Goal: Task Accomplishment & Management: Manage account settings

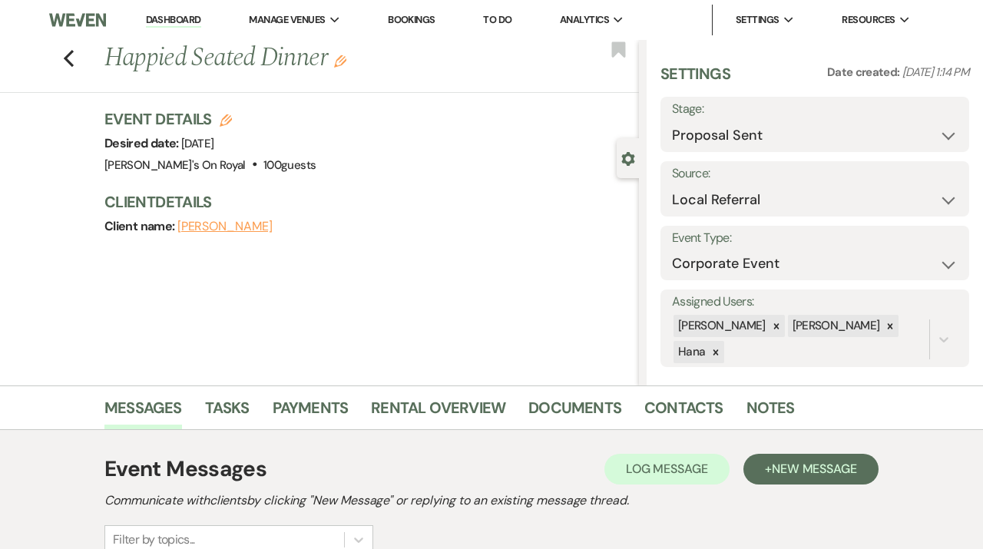
select select "6"
select select "20"
select select "9"
click at [69, 55] on use "button" at bounding box center [69, 58] width 10 height 17
select select "6"
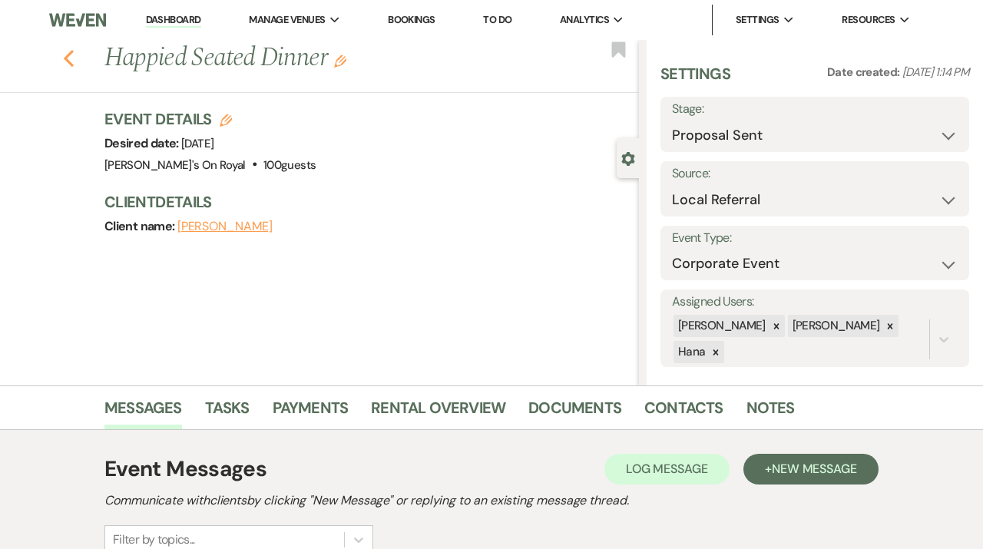
select select "6"
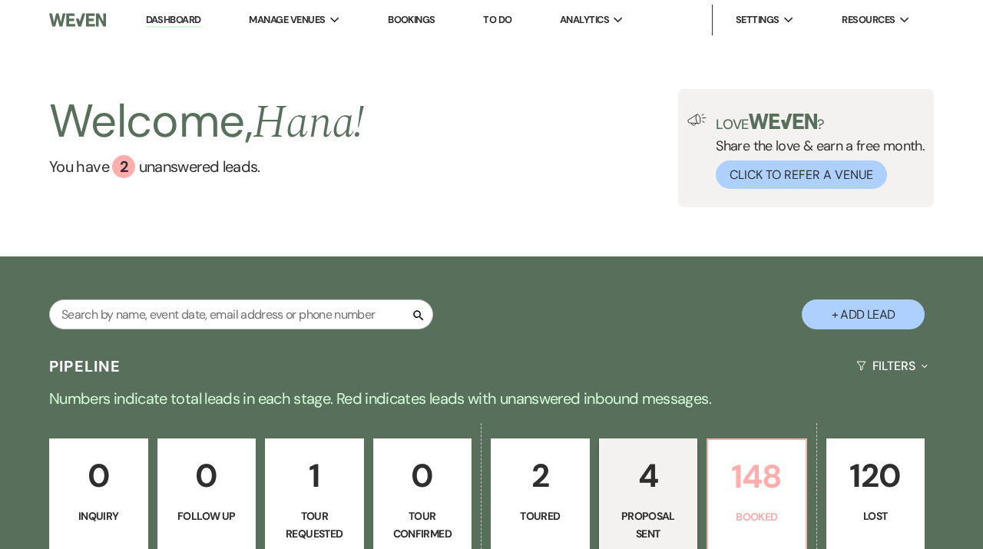
click at [730, 513] on p "Booked" at bounding box center [756, 516] width 79 height 17
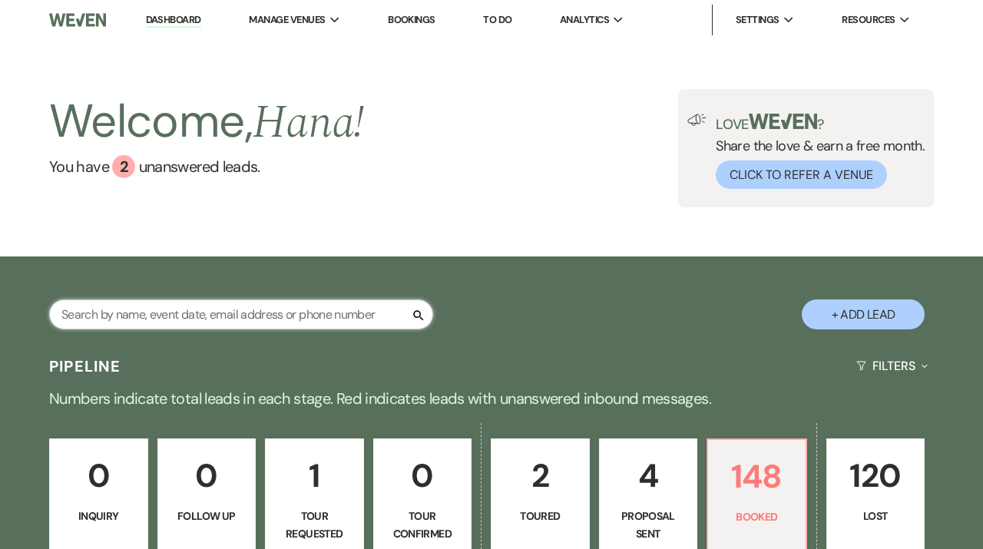
click at [226, 311] on input "text" at bounding box center [241, 314] width 384 height 30
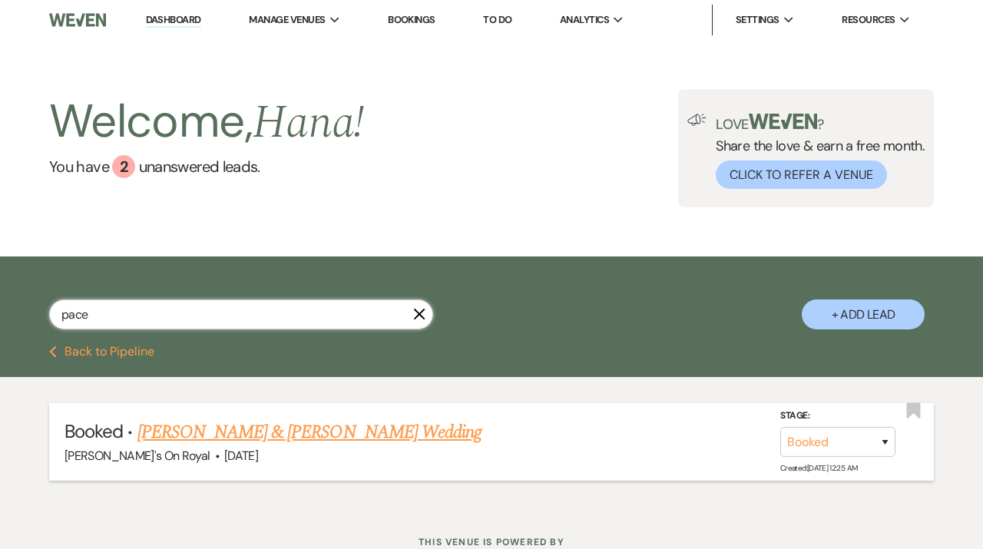
type input "pace"
click at [243, 435] on link "[PERSON_NAME] & [PERSON_NAME] Wedding" at bounding box center [309, 433] width 344 height 28
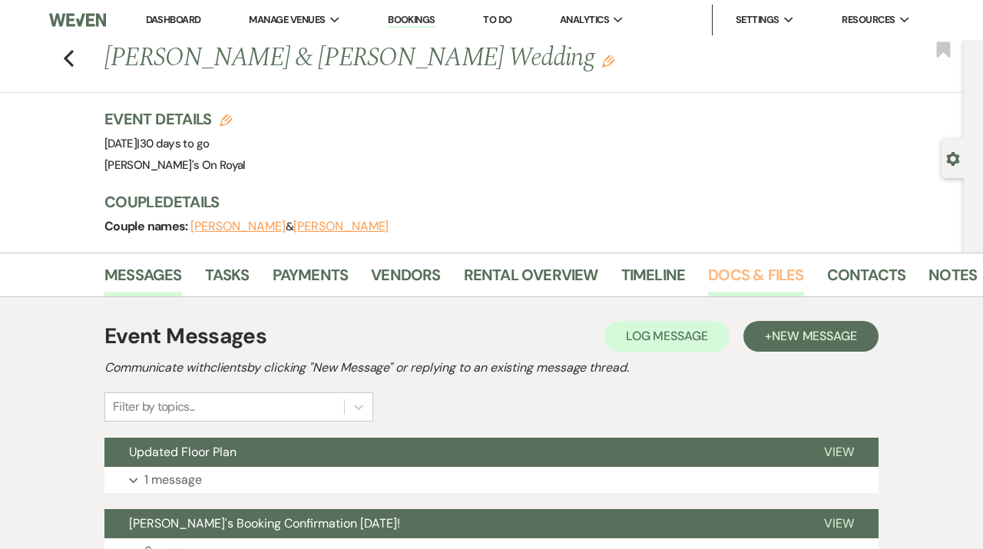
click at [744, 280] on link "Docs & Files" at bounding box center [755, 280] width 95 height 34
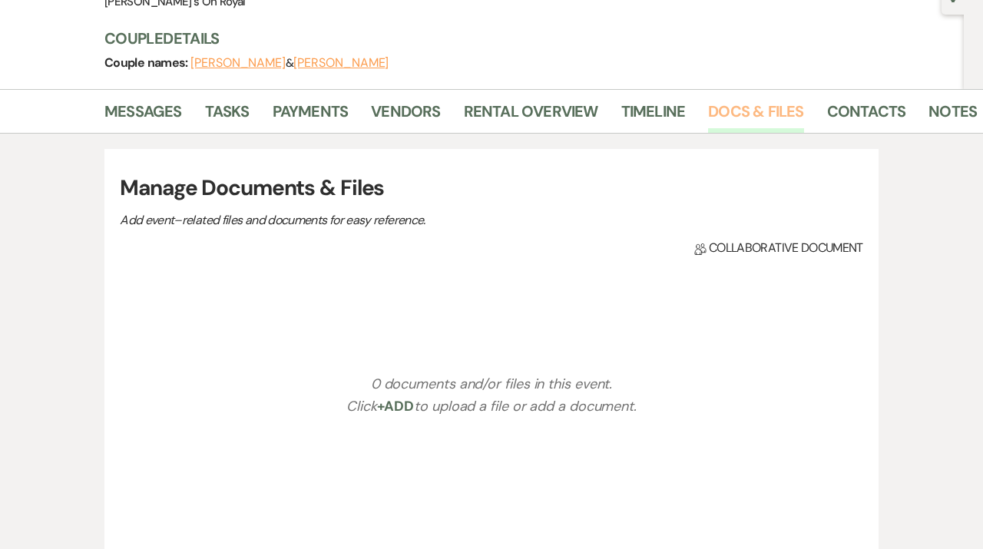
scroll to position [165, 0]
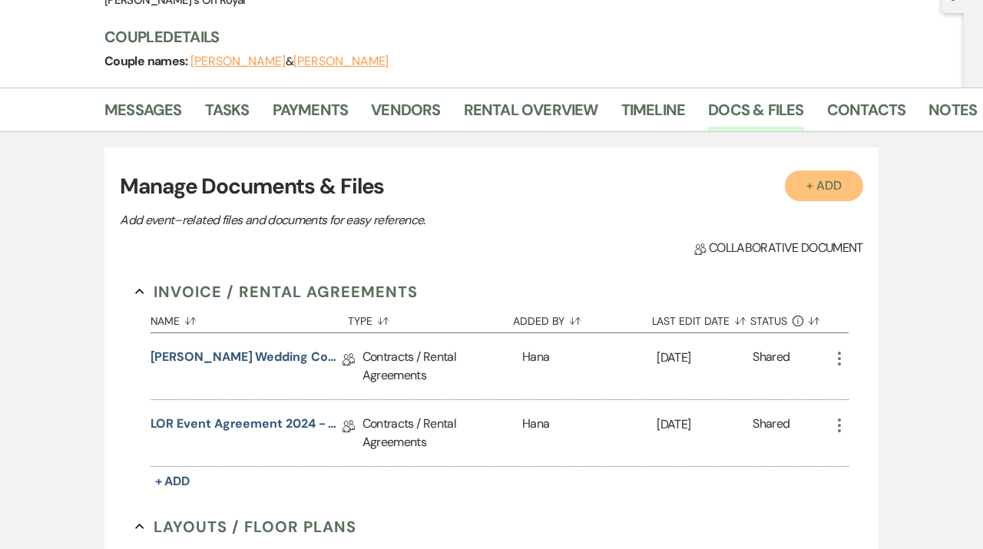
click at [811, 186] on button "+ Add" at bounding box center [824, 185] width 78 height 31
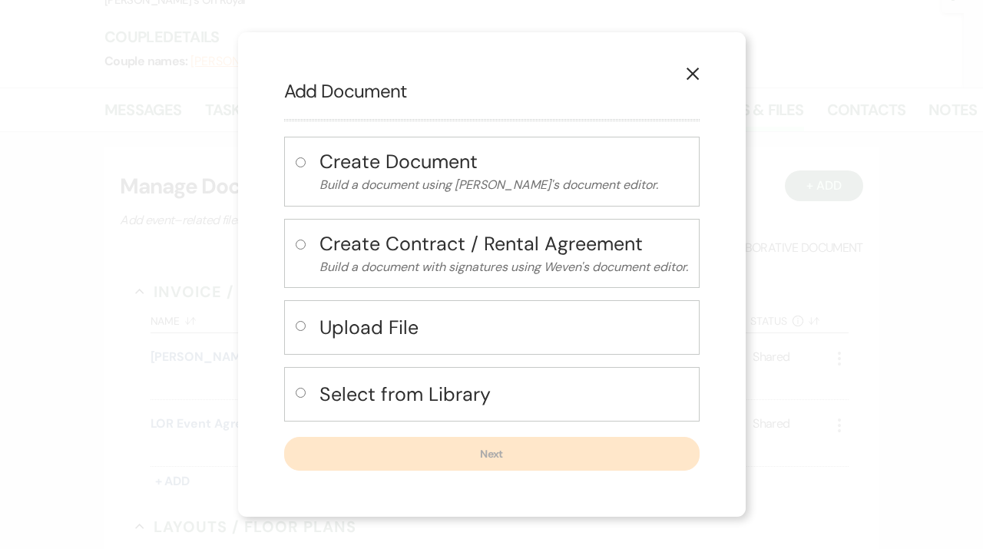
click at [380, 391] on h4 "Select from Library" at bounding box center [503, 394] width 369 height 27
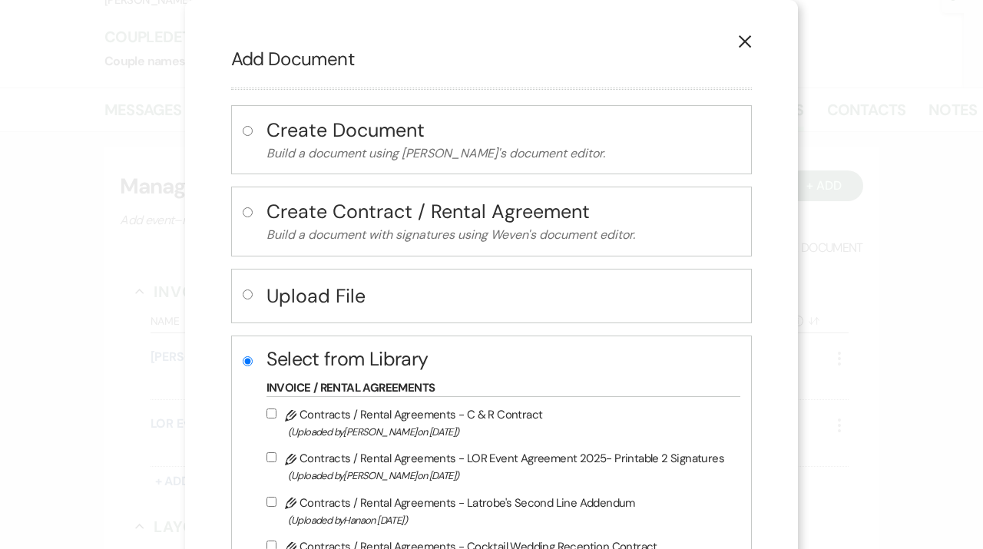
radio input "true"
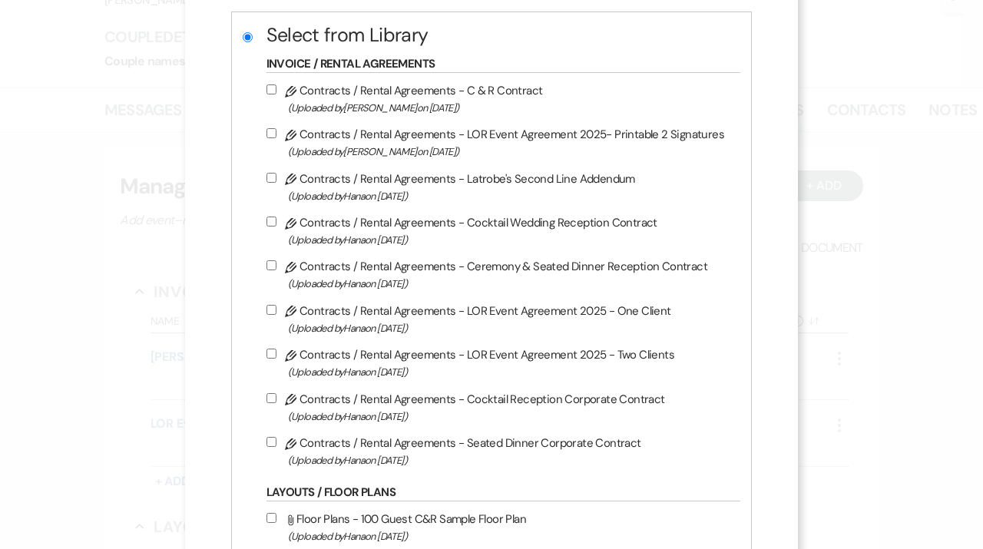
scroll to position [326, 0]
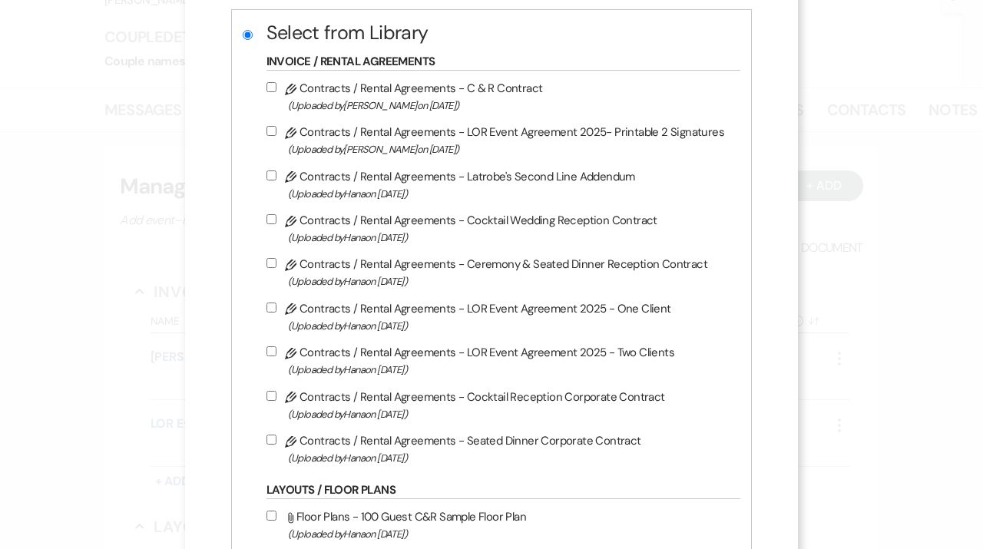
click at [321, 177] on label "Pencil Contracts / Rental Agreements - Latrobe's Second Line Addendum (Uploaded…" at bounding box center [499, 185] width 467 height 36
click at [276, 177] on input "Pencil Contracts / Rental Agreements - Latrobe's Second Line Addendum (Uploaded…" at bounding box center [271, 175] width 10 height 10
checkbox input "true"
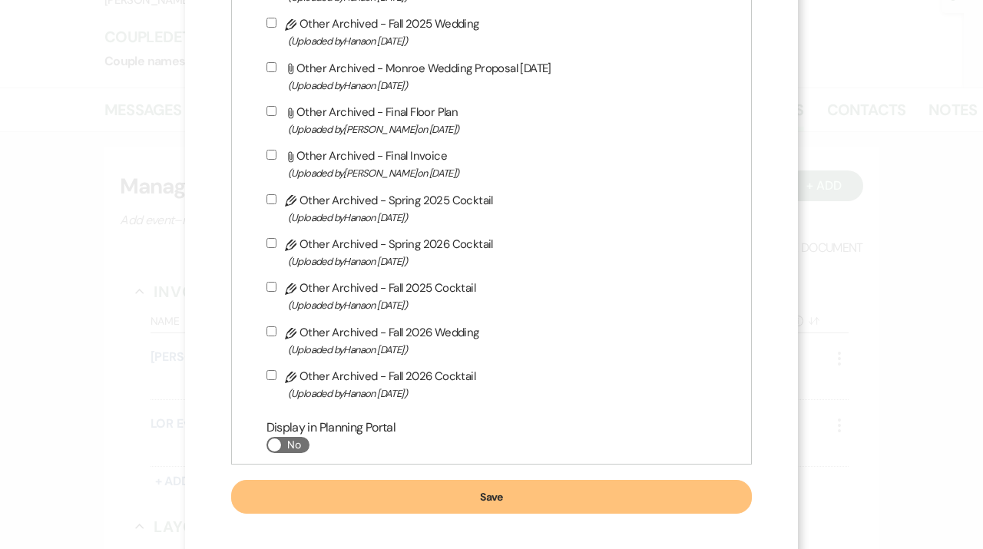
scroll to position [5627, 0]
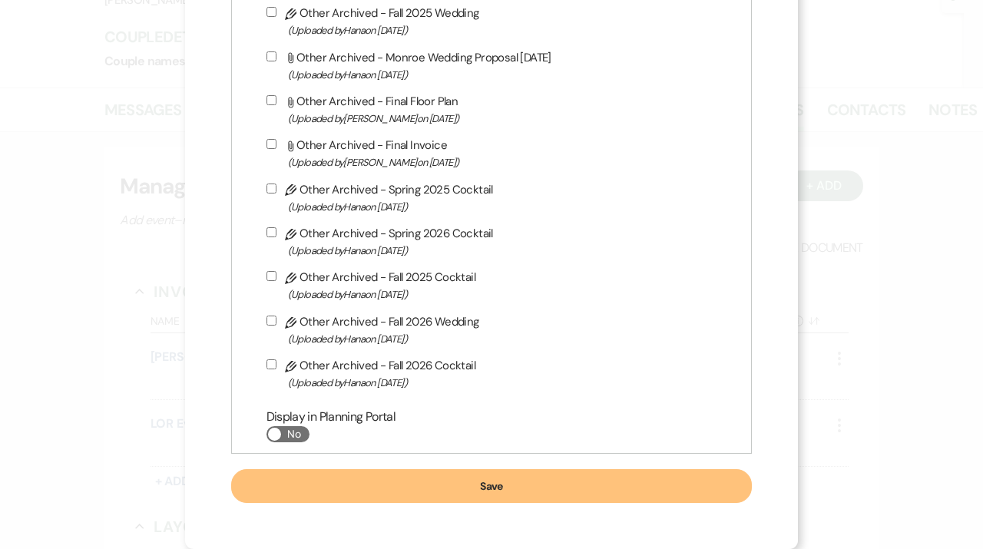
click at [631, 492] on button "Save" at bounding box center [491, 486] width 521 height 34
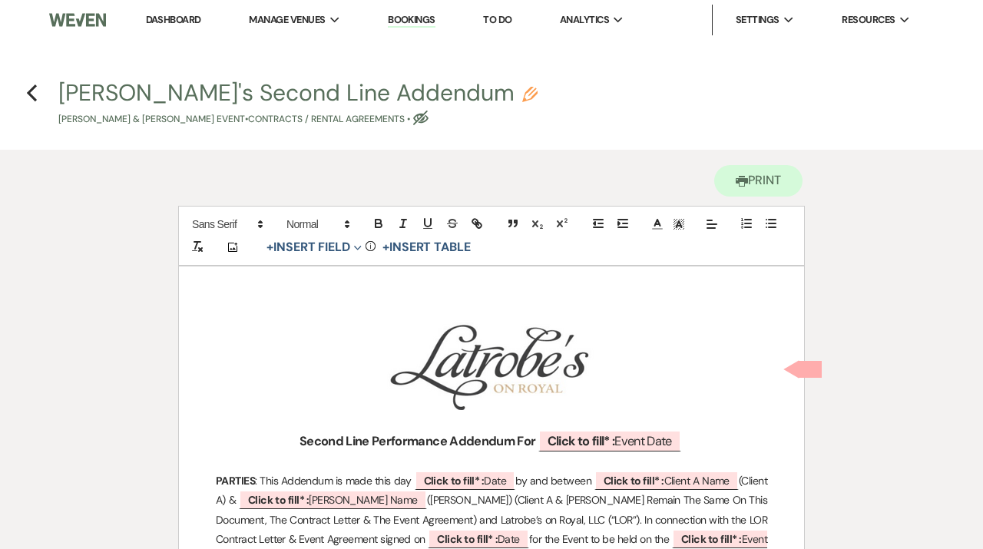
click at [441, 87] on div "Latrobe's Second Line Addendum Pencil Joan Pace & Kristopher Davis's Event • Co…" at bounding box center [495, 103] width 875 height 45
click at [522, 98] on icon "Pencil" at bounding box center [529, 94] width 15 height 15
select select "10"
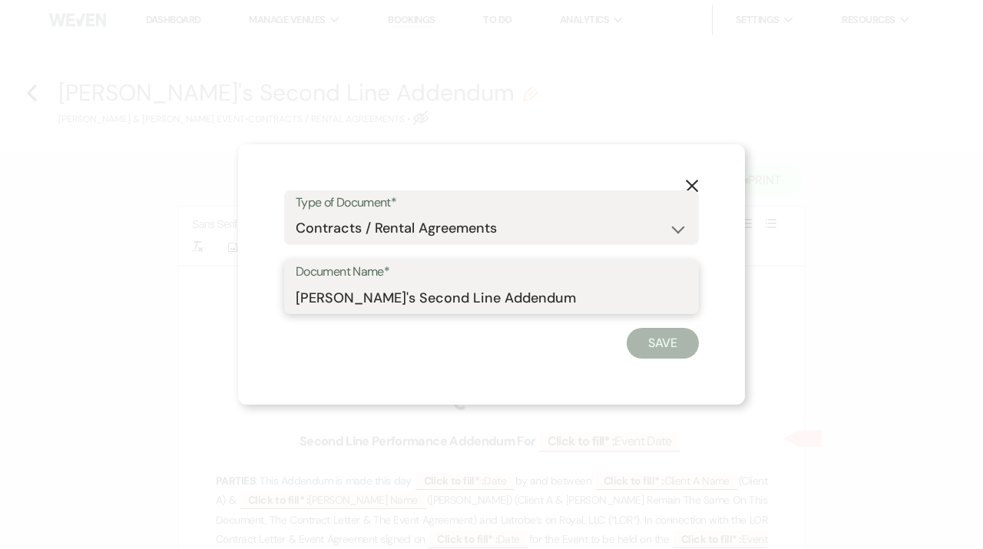
drag, startPoint x: 534, startPoint y: 296, endPoint x: 166, endPoint y: 313, distance: 369.0
click at [296, 313] on input "Latrobe's Second Line Addendum" at bounding box center [492, 298] width 392 height 30
type input "[PERSON_NAME] Cold [PERSON_NAME] Addendum [DATE]"
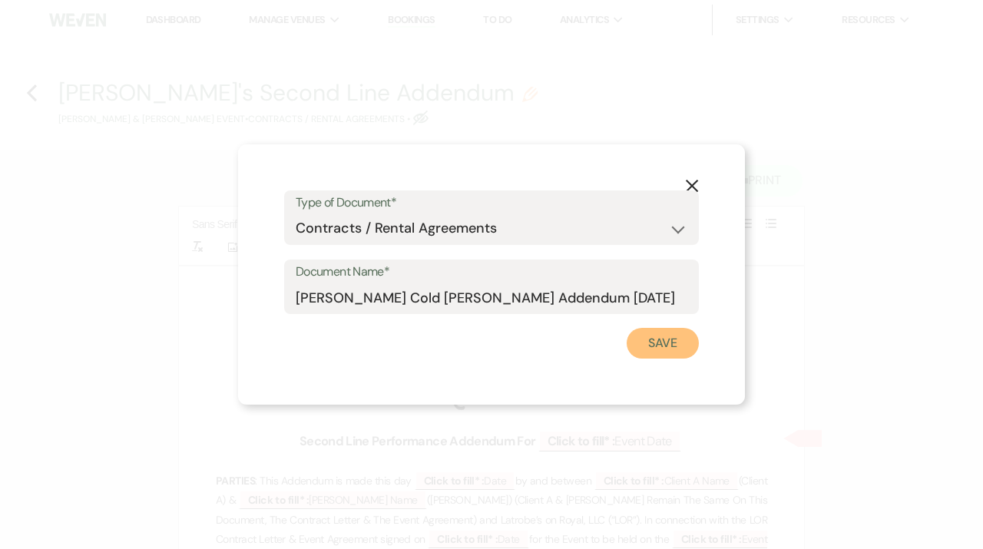
click at [680, 342] on button "Save" at bounding box center [663, 343] width 72 height 31
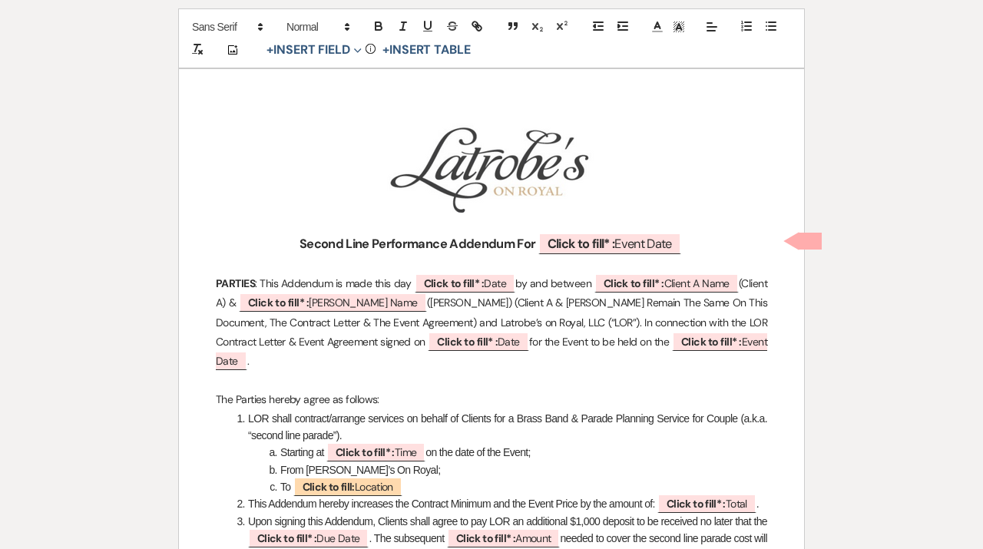
scroll to position [200, 0]
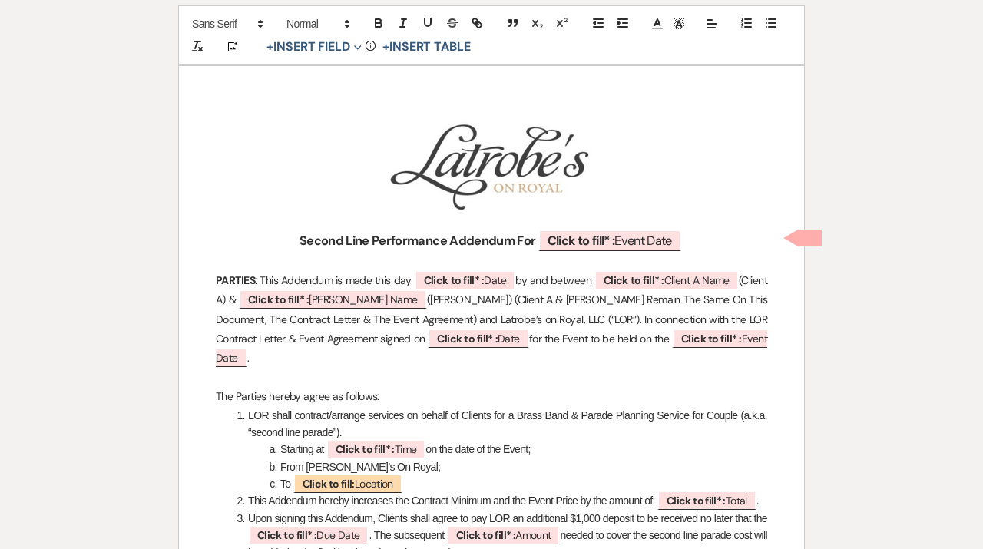
click at [367, 242] on strong "Second Line Performance Addendum For" at bounding box center [417, 241] width 236 height 16
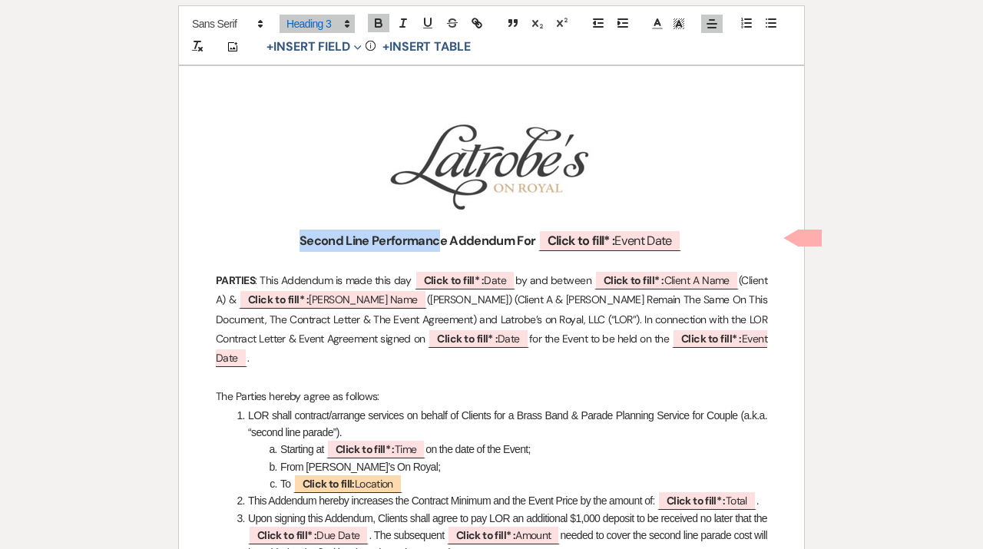
drag, startPoint x: 435, startPoint y: 239, endPoint x: 297, endPoint y: 239, distance: 138.2
click at [299, 239] on strong "Second Line Performance Addendum For" at bounding box center [417, 241] width 236 height 16
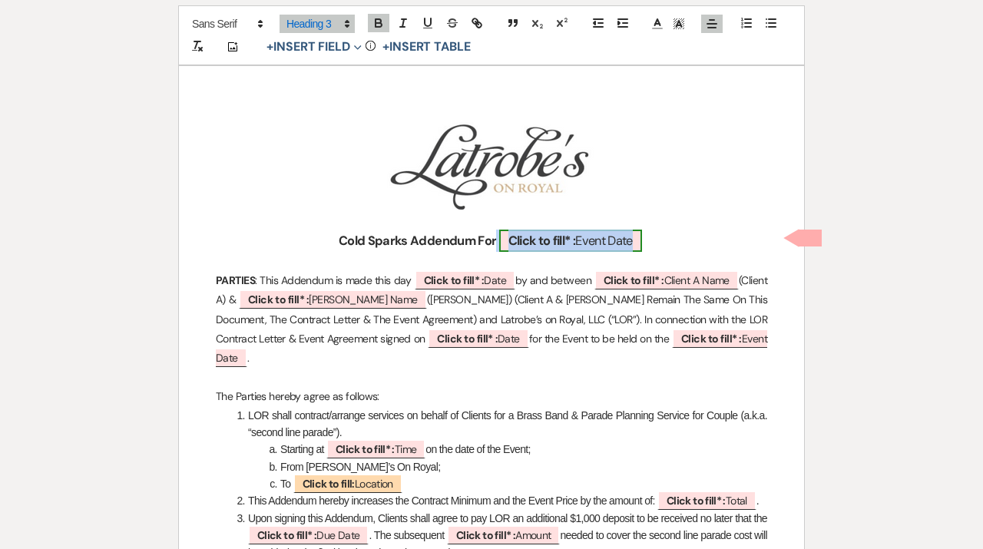
click at [558, 238] on b "Click to fill* :" at bounding box center [542, 241] width 68 height 16
select select "owner"
select select "custom_placeholder"
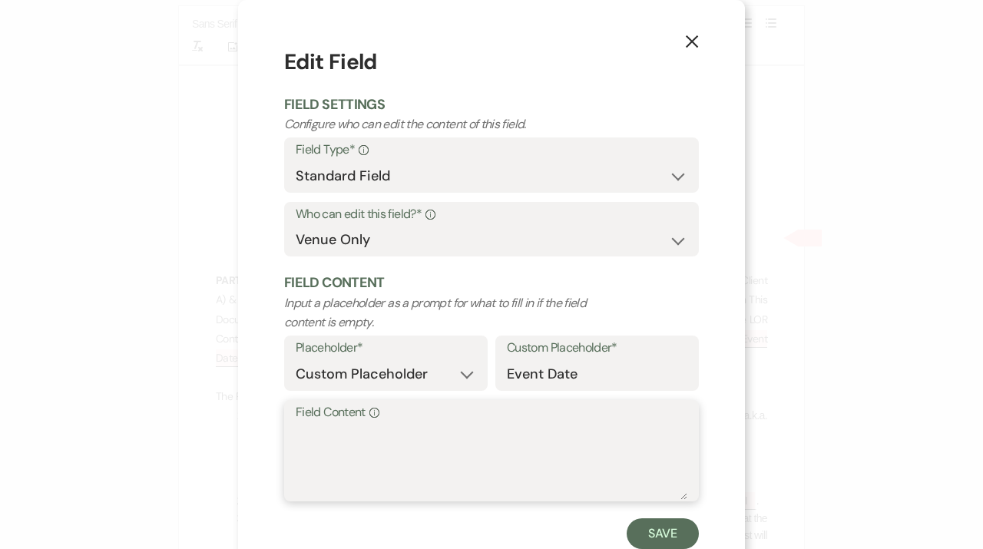
click at [437, 429] on textarea "Field Content Info" at bounding box center [492, 461] width 392 height 77
type textarea "10.18.25"
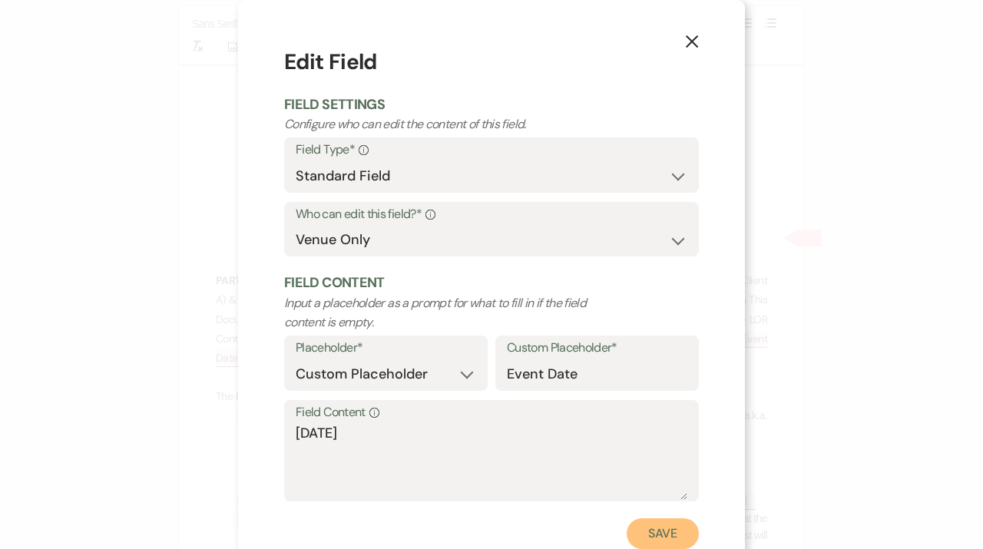
click at [662, 542] on button "Save" at bounding box center [663, 533] width 72 height 31
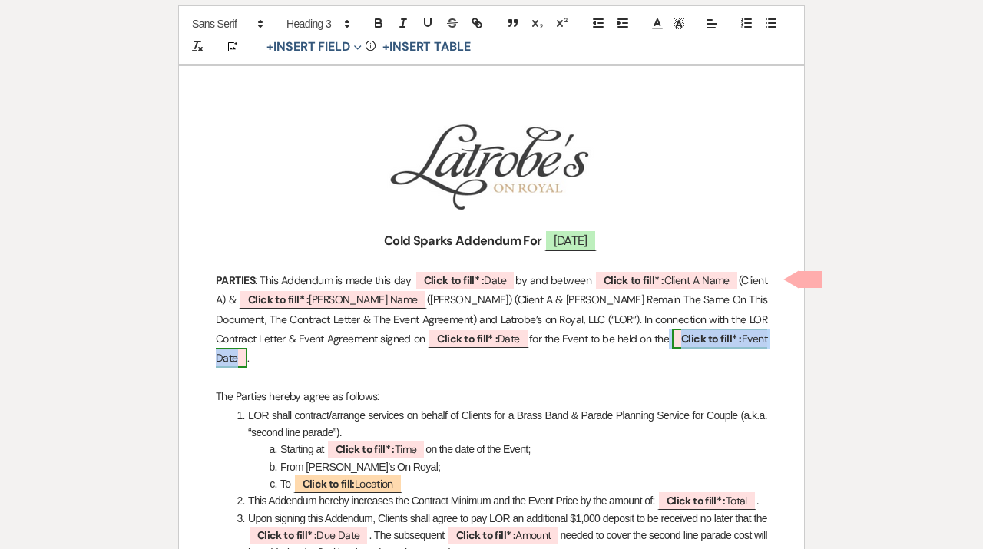
click at [681, 332] on b "Click to fill* :" at bounding box center [711, 339] width 61 height 14
select select "owner"
select select "custom_placeholder"
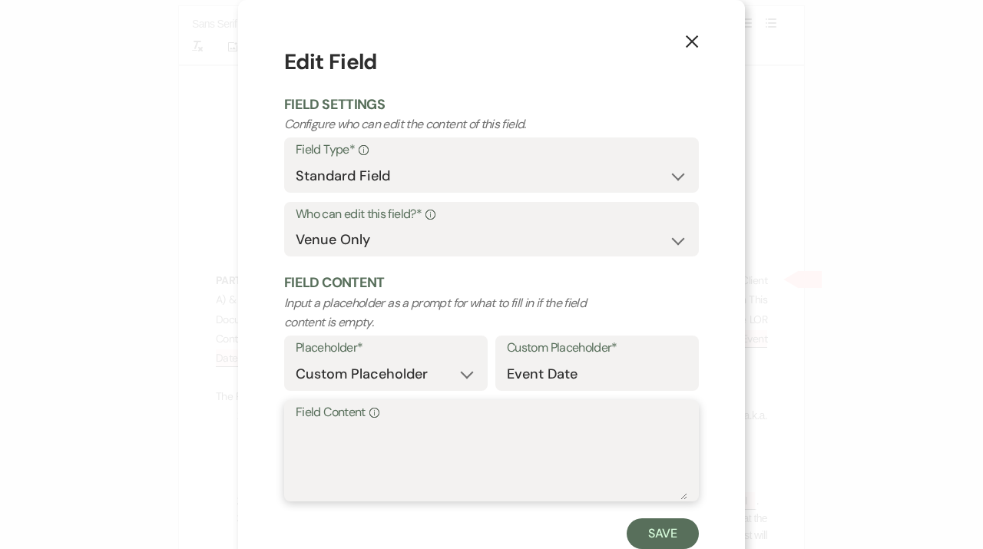
click at [409, 448] on textarea "Field Content Info" at bounding box center [492, 461] width 392 height 77
type textarea "10.18.25"
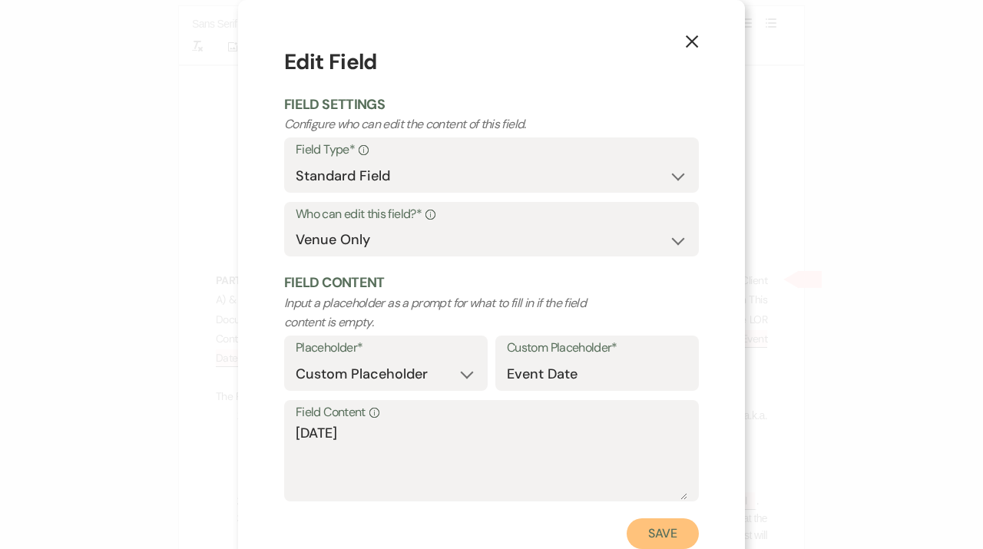
click at [663, 533] on button "Save" at bounding box center [663, 533] width 72 height 31
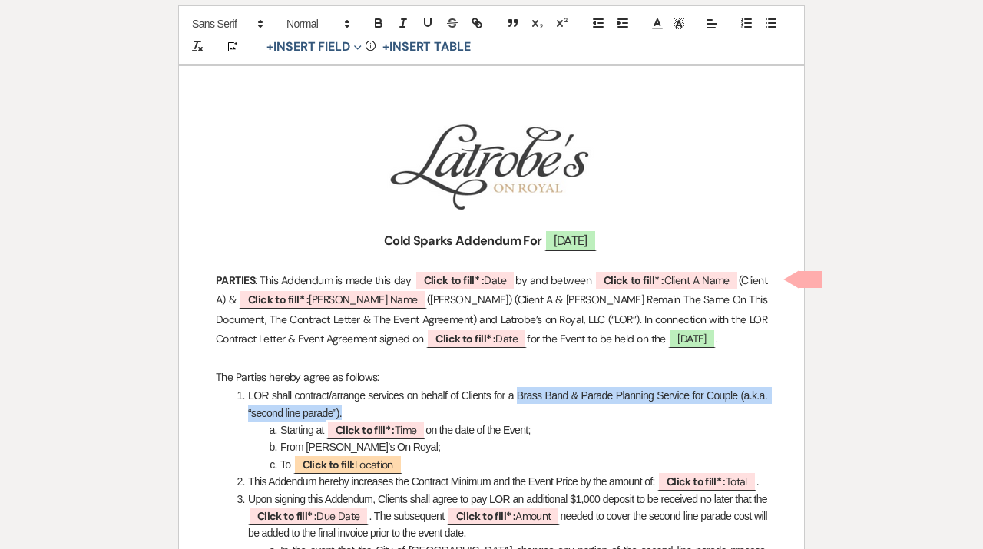
drag, startPoint x: 518, startPoint y: 392, endPoint x: 518, endPoint y: 404, distance: 12.3
click at [518, 404] on li "LOR shall contract/arrange services on behalf of Clients for a Brass Band & Par…" at bounding box center [499, 404] width 535 height 35
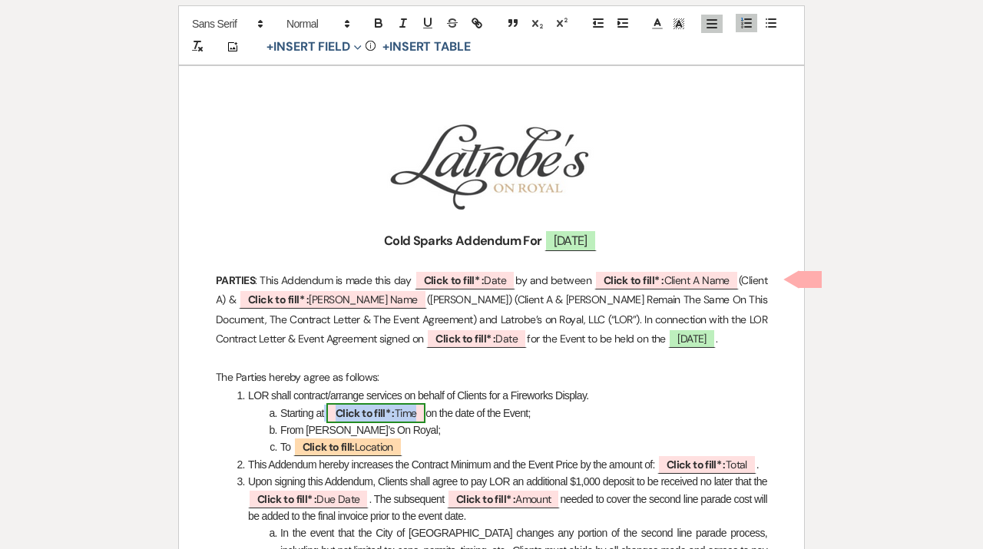
click at [389, 409] on b "Click to fill* :" at bounding box center [365, 413] width 59 height 14
select select "owner"
select select "Time"
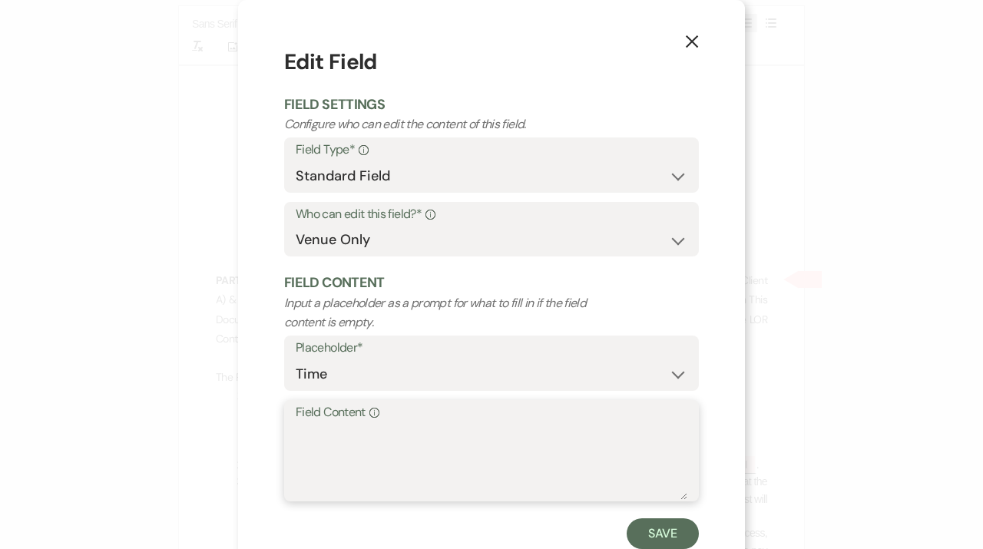
click at [403, 433] on textarea "Field Content Info" at bounding box center [492, 461] width 392 height 77
type textarea "10:00 PM"
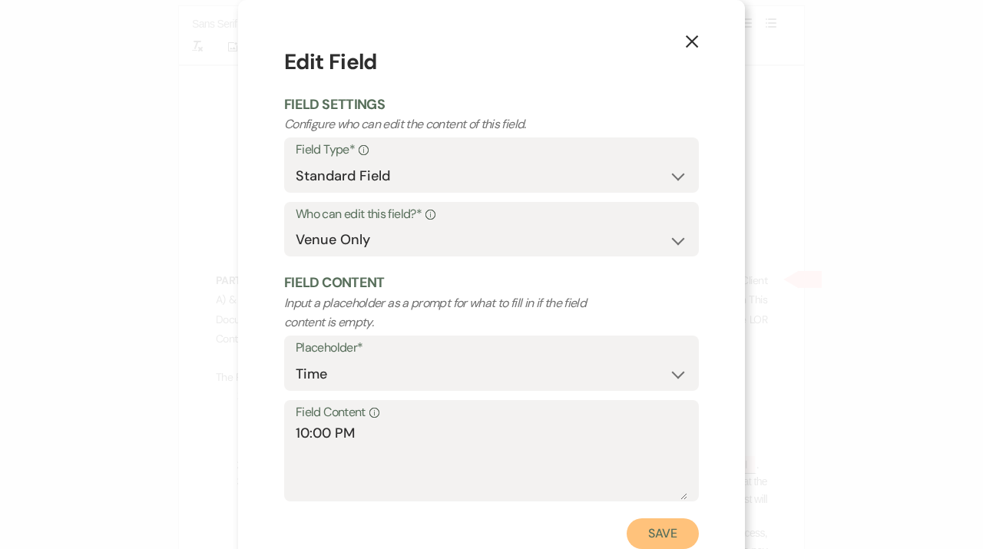
click at [657, 534] on button "Save" at bounding box center [663, 533] width 72 height 31
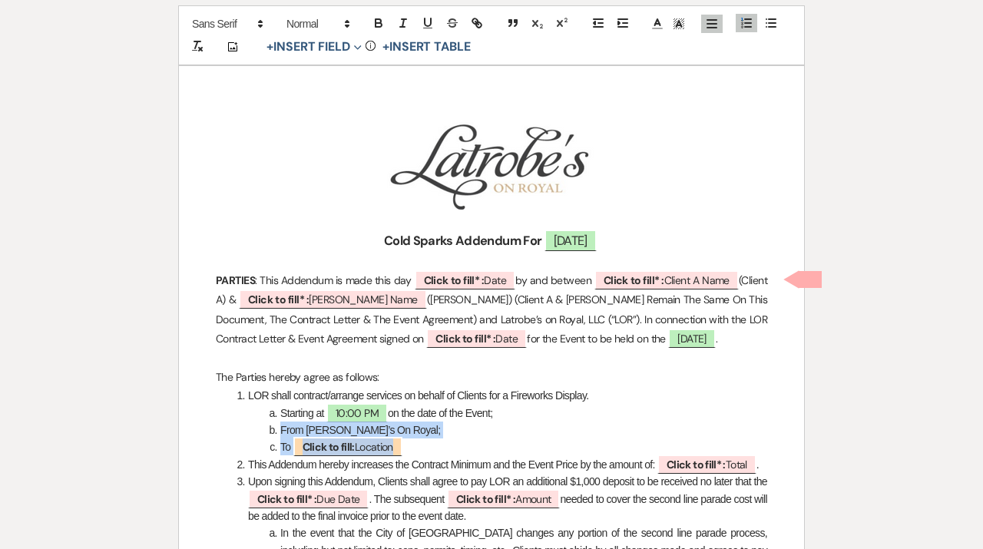
drag, startPoint x: 442, startPoint y: 447, endPoint x: 279, endPoint y: 429, distance: 163.8
click at [440, 439] on li "To ﻿ Click to fill: Location ﻿" at bounding box center [499, 446] width 535 height 17
drag, startPoint x: 432, startPoint y: 445, endPoint x: 282, endPoint y: 431, distance: 150.4
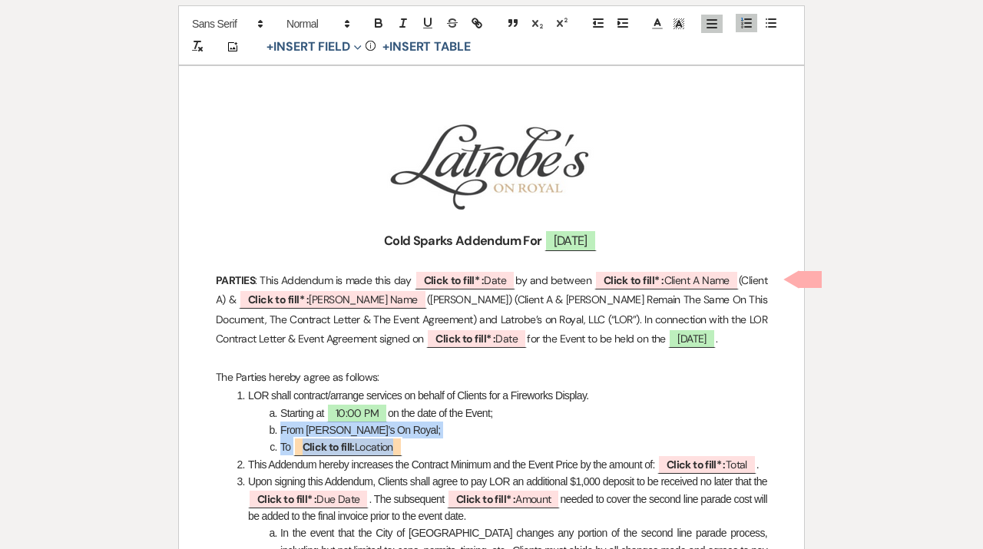
click at [479, 436] on li "From Latrobe’s On Royal;" at bounding box center [499, 430] width 535 height 17
drag, startPoint x: 435, startPoint y: 442, endPoint x: 284, endPoint y: 445, distance: 150.5
click at [284, 445] on li "To ﻿ Click to fill: Location ﻿" at bounding box center [499, 446] width 535 height 17
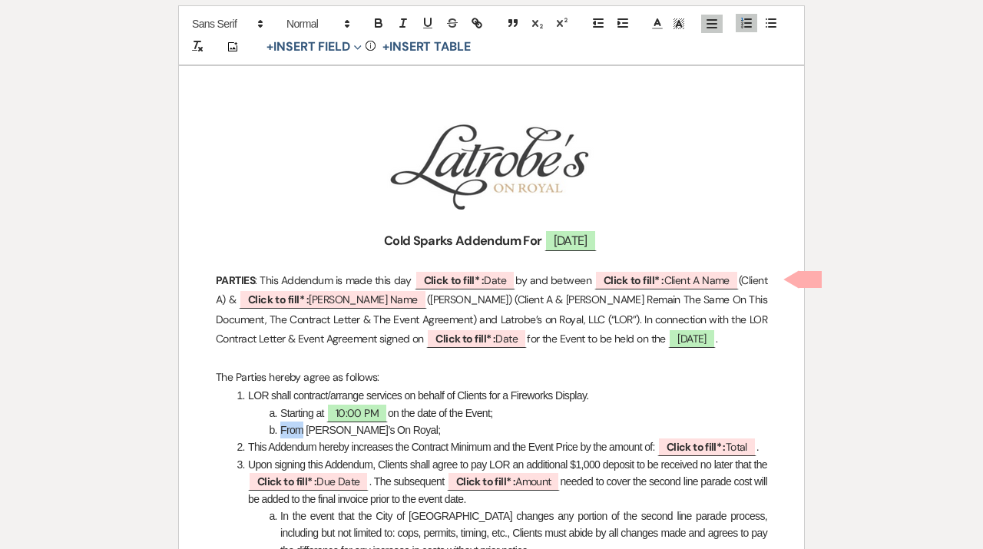
drag, startPoint x: 304, startPoint y: 430, endPoint x: 282, endPoint y: 427, distance: 22.5
click at [282, 427] on span "From Latrobe’s On Royal;" at bounding box center [360, 430] width 160 height 12
click at [703, 452] on b "Click to fill* :" at bounding box center [696, 447] width 59 height 14
select select "owner"
select select "Total"
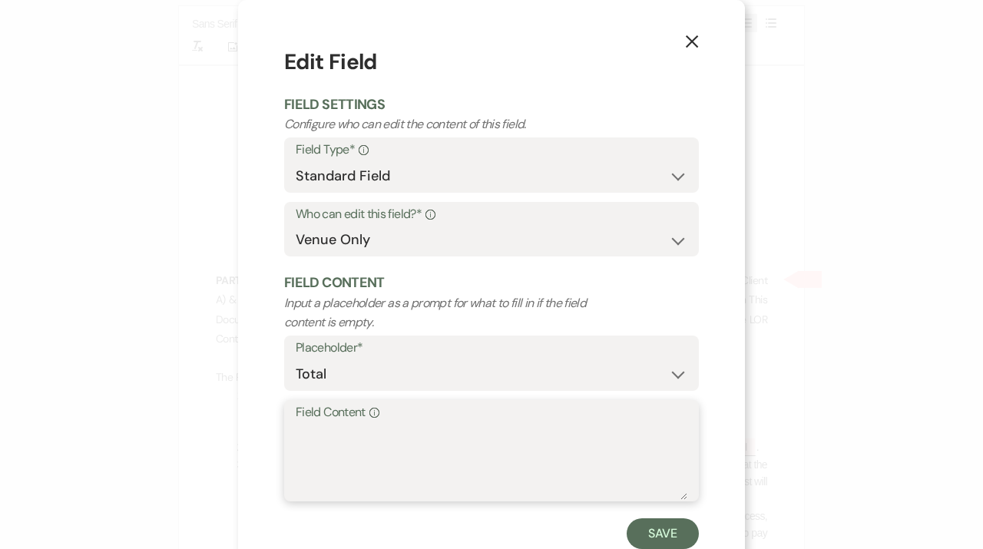
click at [476, 462] on textarea "Field Content Info" at bounding box center [492, 461] width 392 height 77
type textarea "$3,350"
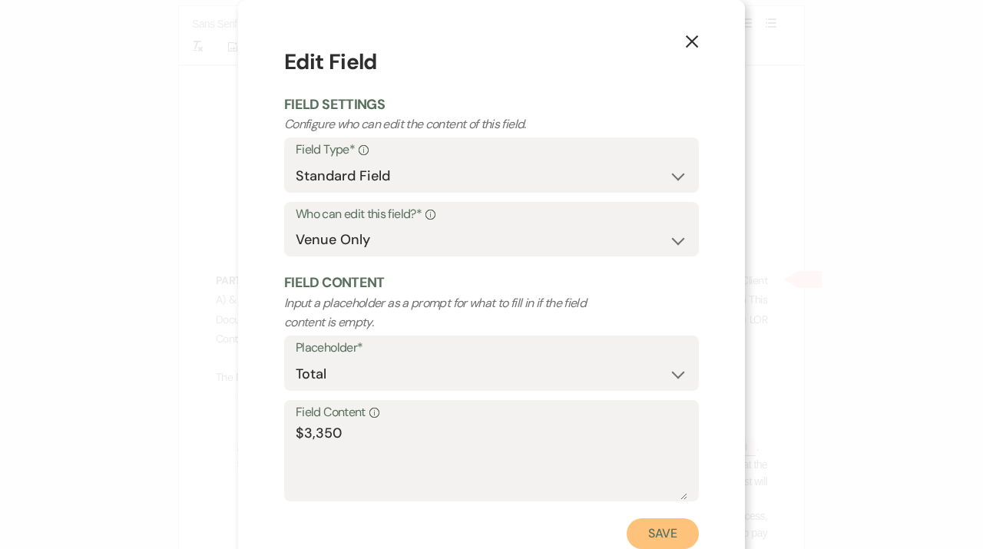
click at [666, 535] on button "Save" at bounding box center [663, 533] width 72 height 31
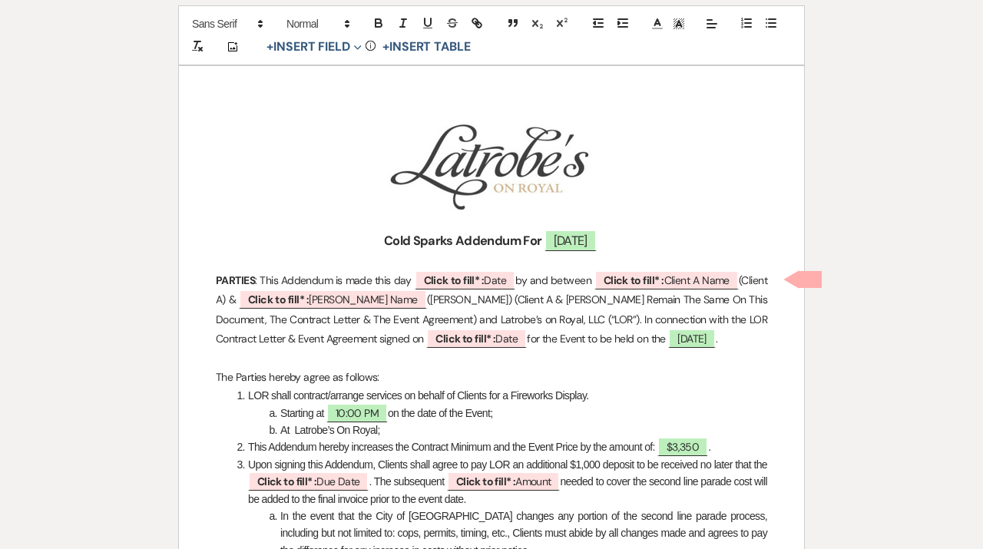
click at [608, 465] on span "Upon signing this Addendum, Clients shall agree to pay LOR an additional $1,000…" at bounding box center [507, 464] width 519 height 12
click at [316, 484] on b "Click to fill* :" at bounding box center [286, 482] width 59 height 14
select select "owner"
select select "custom_placeholder"
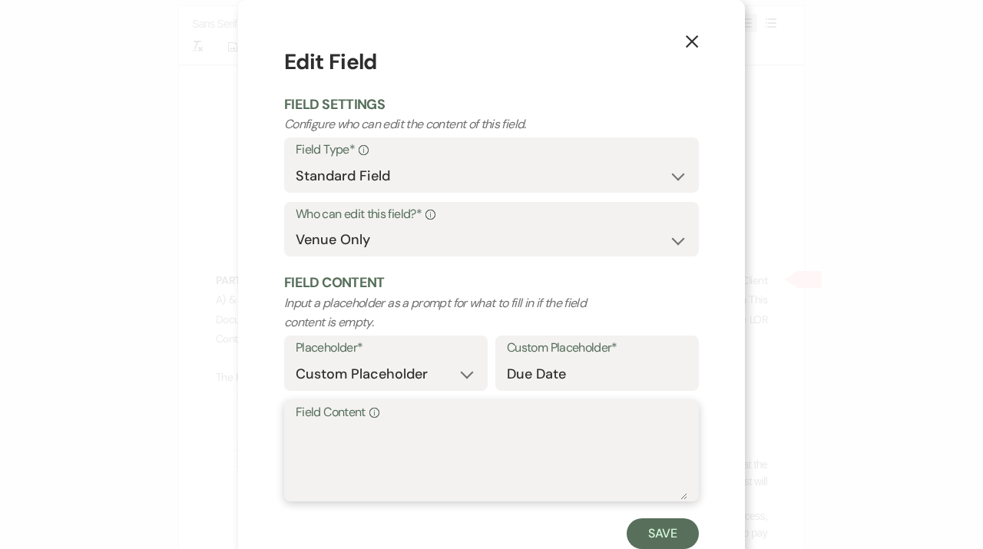
click at [392, 438] on textarea "Field Content Info" at bounding box center [492, 461] width 392 height 77
type textarea "09/24/25"
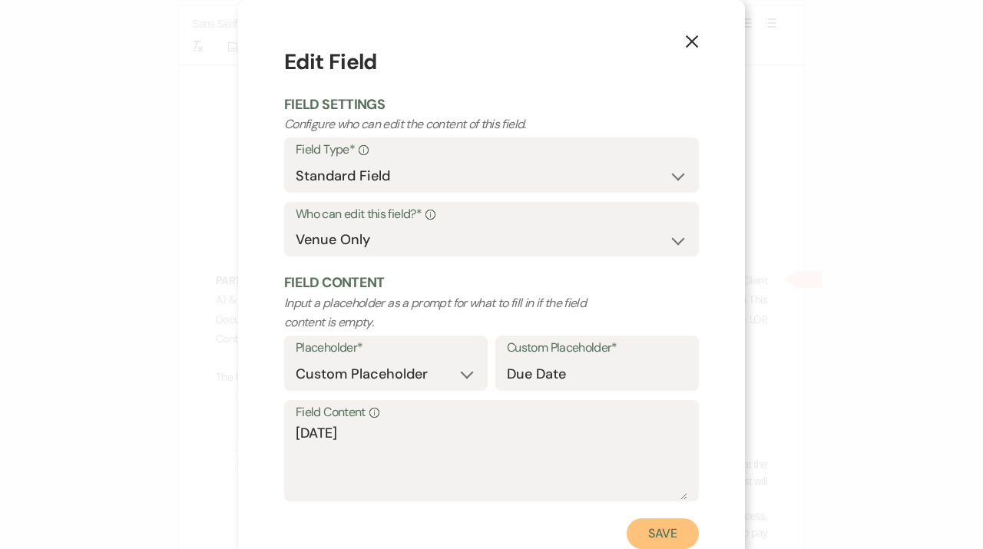
click at [647, 547] on button "Save" at bounding box center [663, 533] width 72 height 31
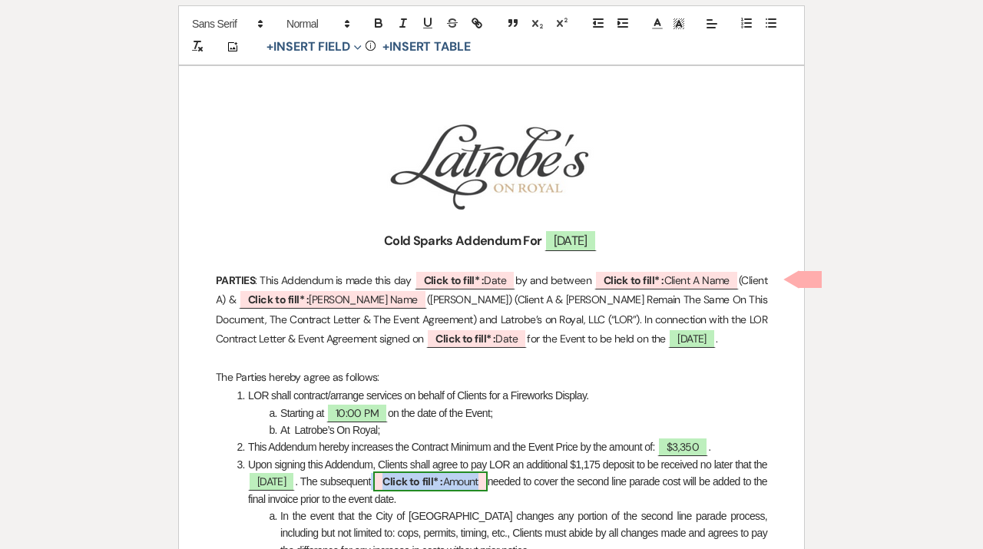
click at [442, 484] on b "Click to fill* :" at bounding box center [412, 482] width 60 height 14
select select "owner"
select select "Amount"
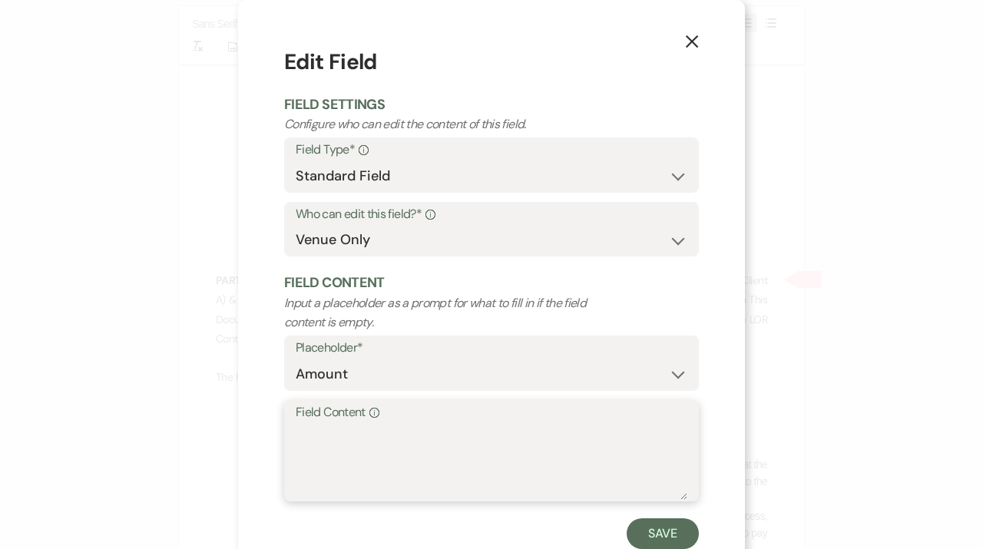
click at [374, 478] on textarea "Field Content Info" at bounding box center [492, 461] width 392 height 77
type textarea "$2,175"
click at [669, 529] on button "Save" at bounding box center [663, 533] width 72 height 31
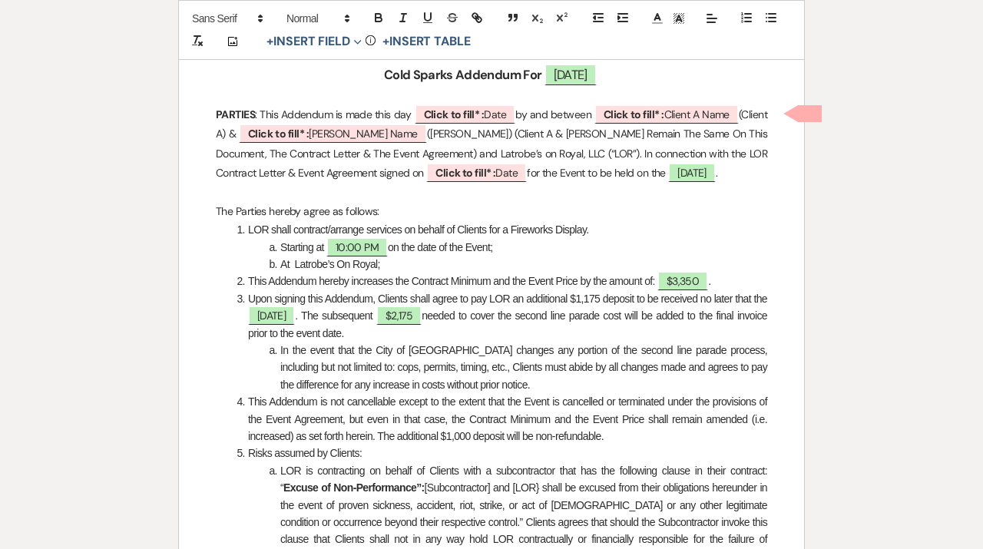
scroll to position [481, 0]
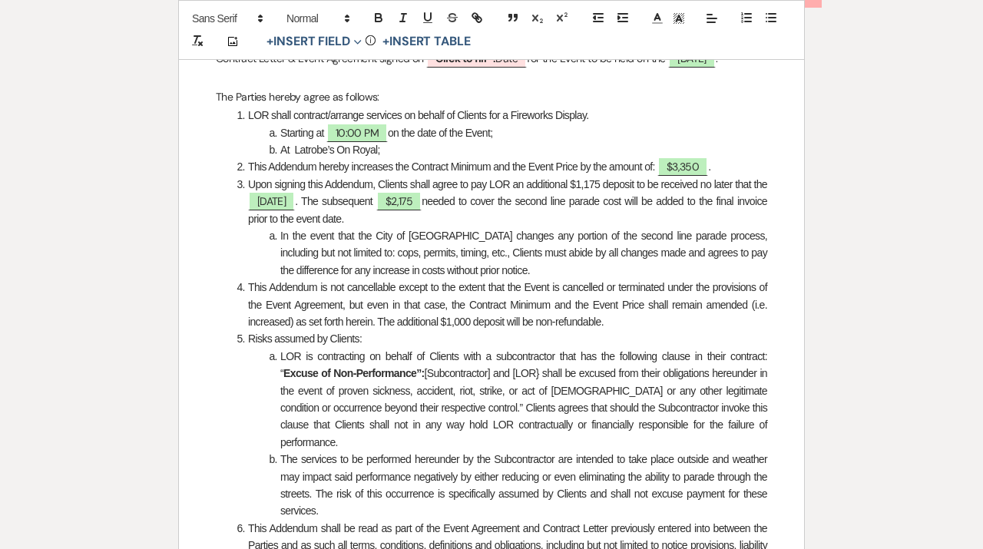
click at [470, 322] on span "This Addendum is not cancellable except to the extent that the Event is cancell…" at bounding box center [508, 304] width 521 height 47
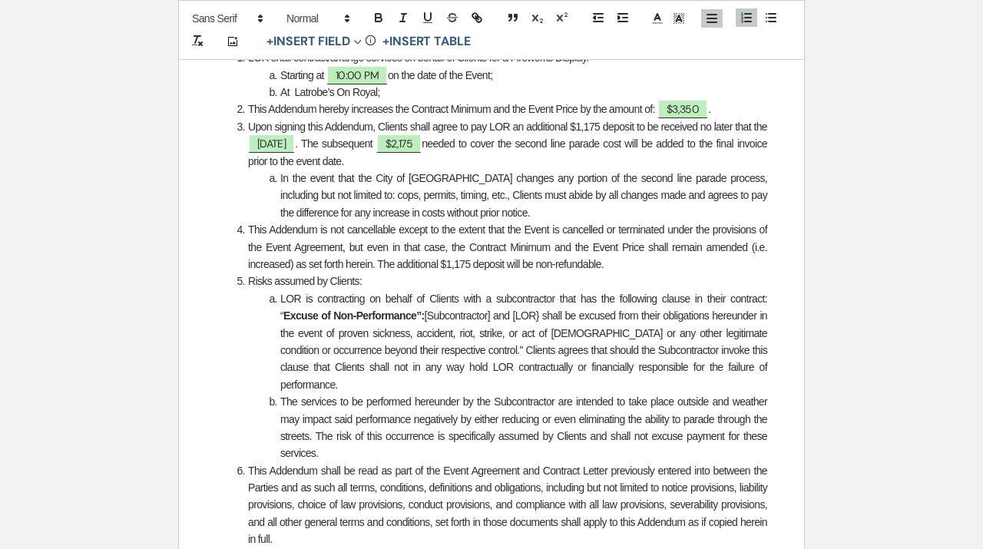
scroll to position [540, 0]
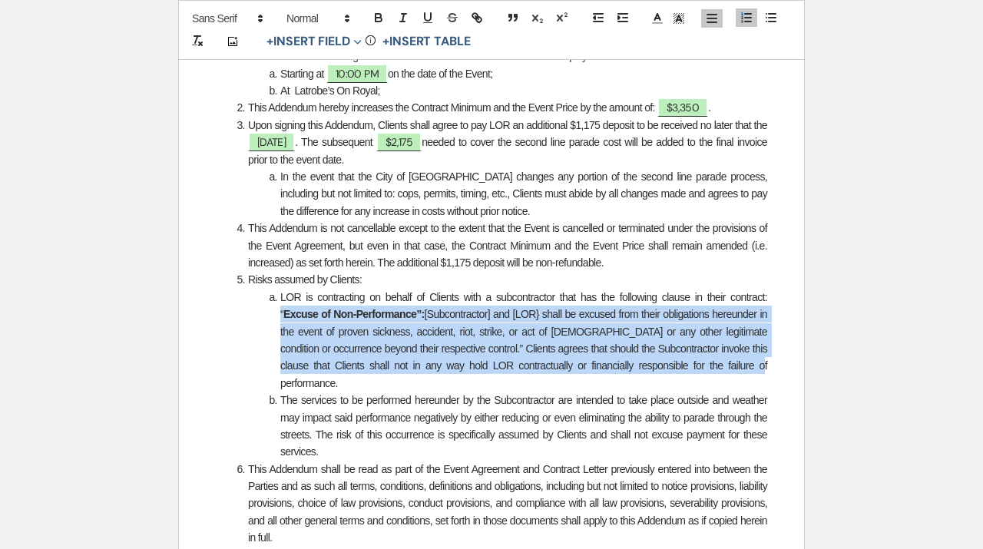
drag, startPoint x: 747, startPoint y: 368, endPoint x: 270, endPoint y: 318, distance: 480.3
click at [270, 318] on li "LOR is contracting on behalf of Clients with a subcontractor that has the follo…" at bounding box center [499, 340] width 535 height 103
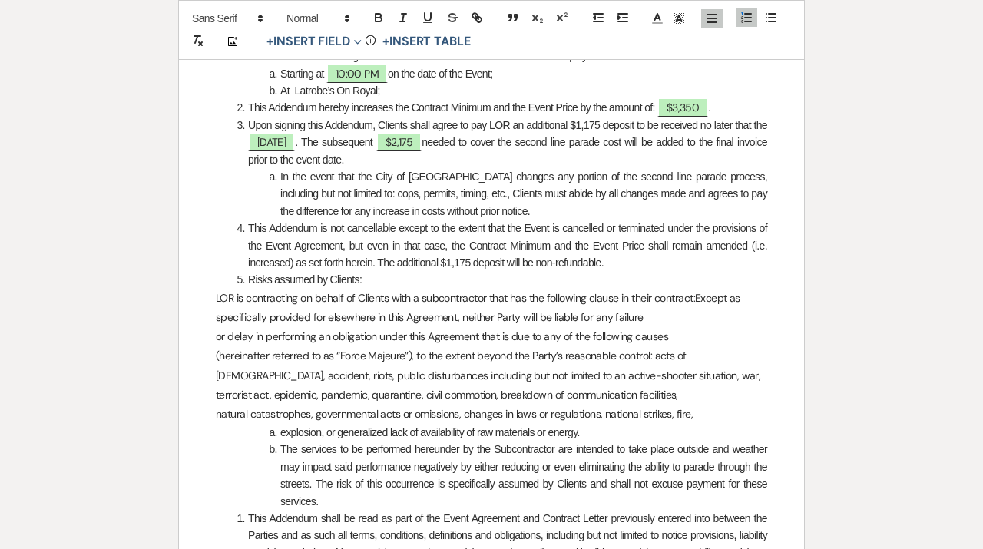
click at [213, 298] on div "﻿ ﻿ Cold Sparks Addendum For 10.18.25 PARTIES : This Addendum is made this day …" at bounding box center [491, 418] width 625 height 1383
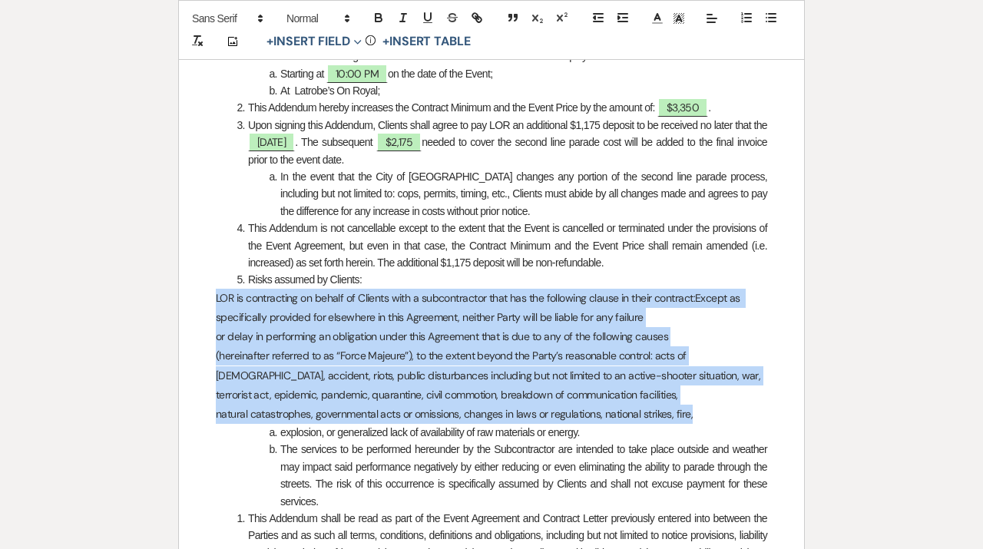
drag, startPoint x: 710, startPoint y: 414, endPoint x: 183, endPoint y: 296, distance: 540.7
click at [183, 296] on div "﻿ ﻿ Cold Sparks Addendum For 10.18.25 PARTIES : This Addendum is made this day …" at bounding box center [491, 418] width 625 height 1383
click at [614, 382] on p "God, accident, riots, public disturbances including but not limited to an activ…" at bounding box center [491, 375] width 551 height 19
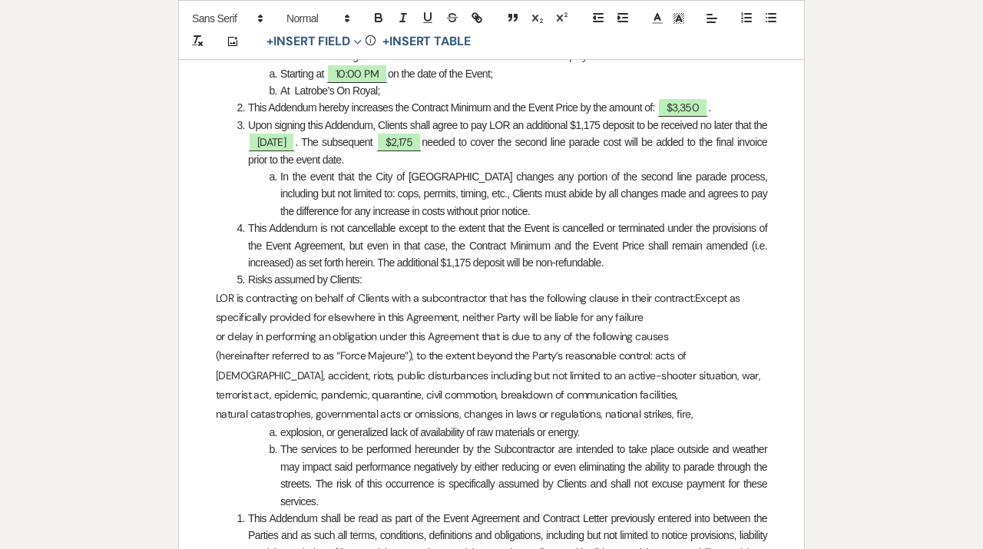
click at [213, 302] on div "﻿ ﻿ Cold Sparks Addendum For 10.18.25 PARTIES : This Addendum is made this day …" at bounding box center [491, 418] width 625 height 1383
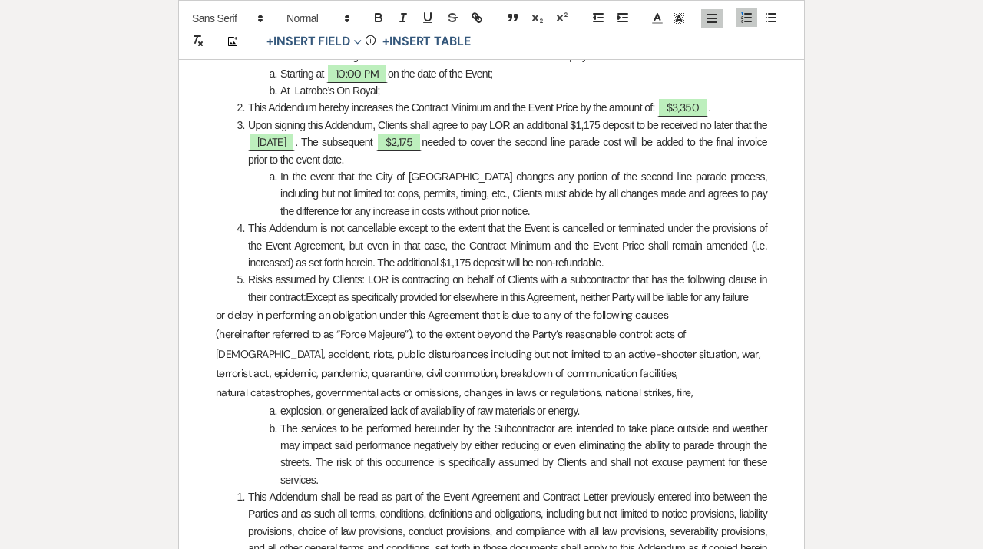
click at [310, 297] on li "Risks assumed by Clients: LOR is contracting on behalf of Clients with a subcon…" at bounding box center [499, 288] width 535 height 35
click at [435, 369] on p "terrorist act, epidemic, pandemic, quarantine, civil commotion, breakdown of co…" at bounding box center [491, 373] width 551 height 19
click at [451, 290] on li "Risks assumed by Clients: LOR is contracting on behalf of Clients with a subcon…" at bounding box center [499, 288] width 535 height 35
click at [215, 316] on div "﻿ ﻿ Cold Sparks Addendum For 10.18.25 PARTIES : This Addendum is made this day …" at bounding box center [491, 408] width 625 height 1362
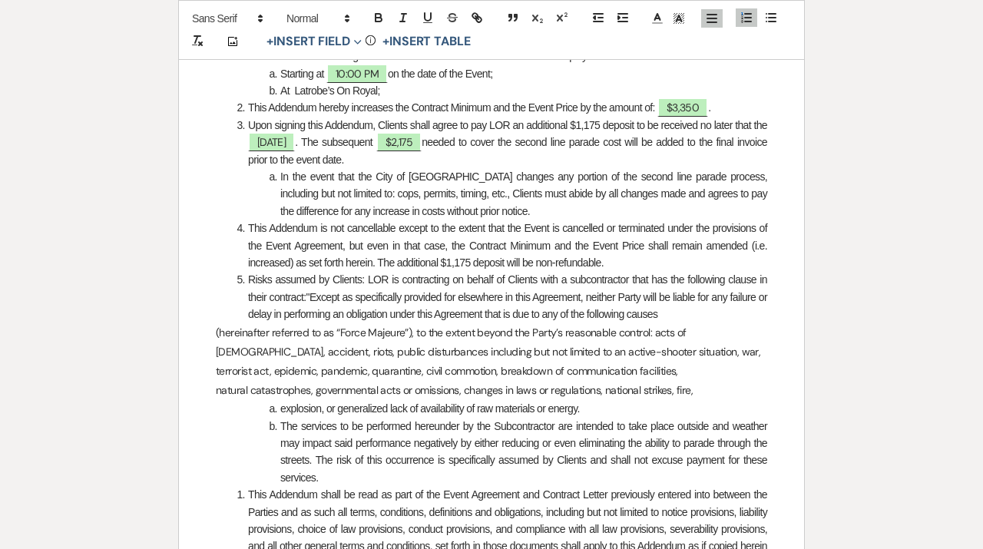
click at [211, 336] on div "﻿ ﻿ Cold Sparks Addendum For 10.18.25 PARTIES : This Addendum is made this day …" at bounding box center [491, 406] width 625 height 1359
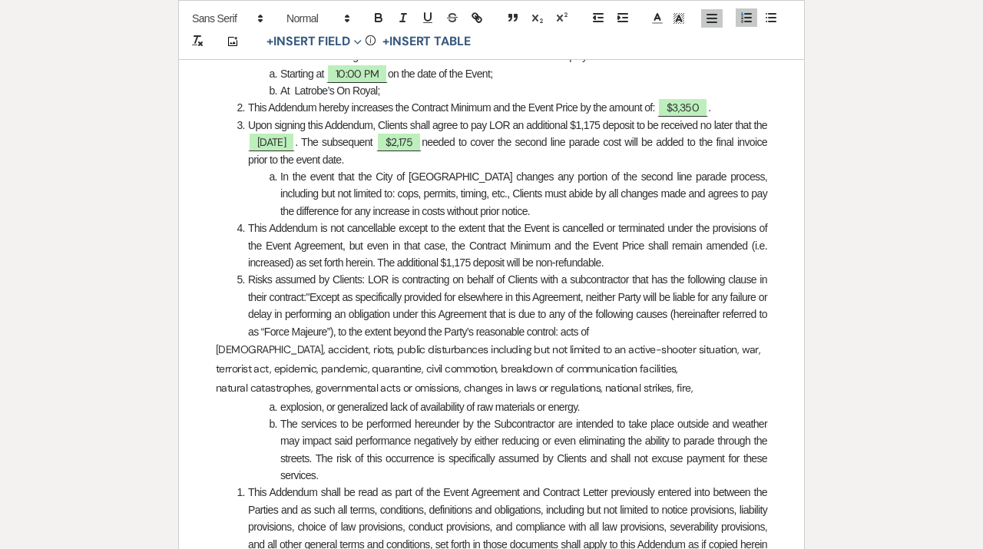
click at [211, 357] on div "﻿ ﻿ Cold Sparks Addendum For 10.18.25 PARTIES : This Addendum is made this day …" at bounding box center [491, 406] width 625 height 1358
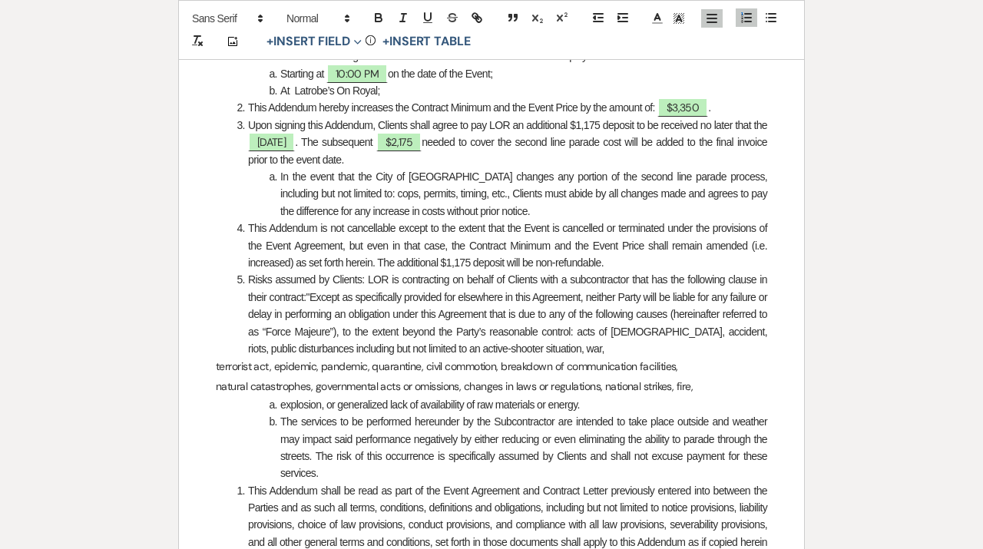
click at [213, 371] on div "﻿ ﻿ Cold Sparks Addendum For 10.18.25 PARTIES : This Addendum is made this day …" at bounding box center [491, 404] width 625 height 1355
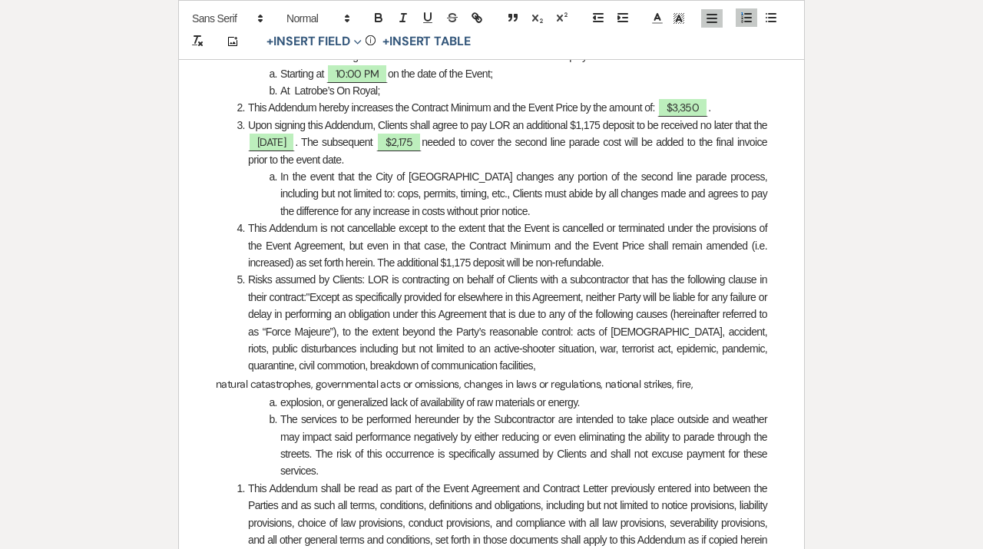
click at [212, 390] on div "﻿ ﻿ Cold Sparks Addendum For 10.18.25 PARTIES : This Addendum is made this day …" at bounding box center [491, 403] width 625 height 1353
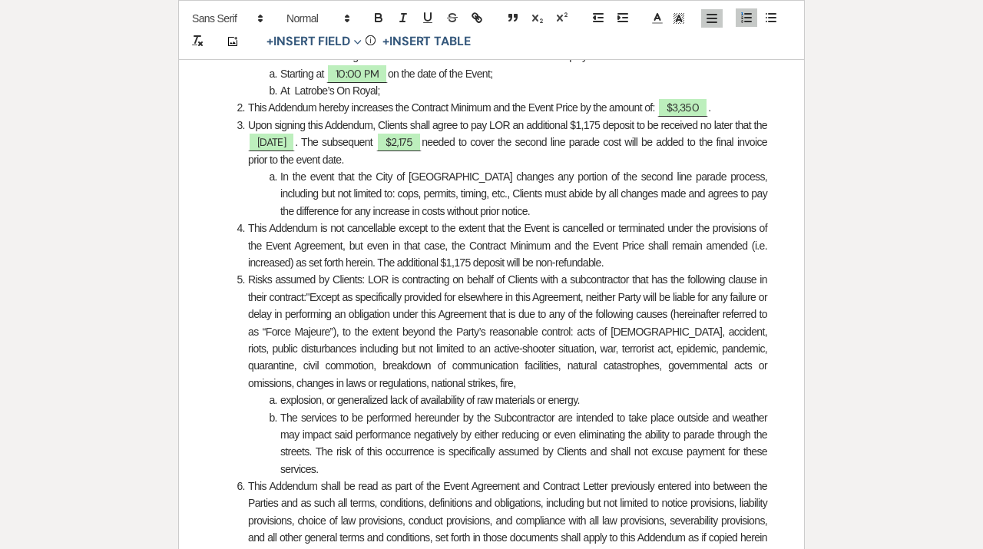
click at [281, 402] on li "explosion, or generalized lack of availability of raw materials or energy." at bounding box center [499, 400] width 535 height 17
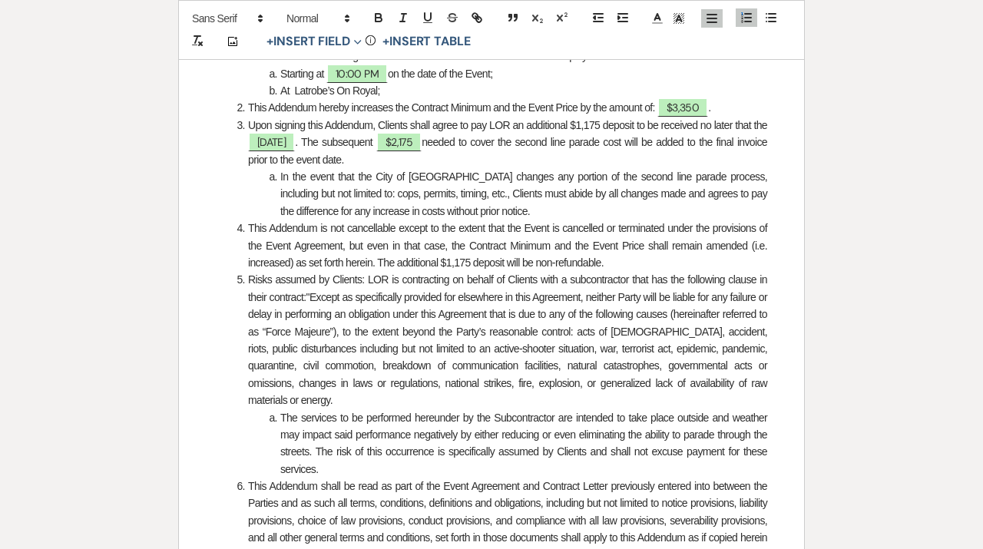
click at [367, 282] on span "Risks assumed by Clients: LOR is contracting on behalf of Clients with a subcon…" at bounding box center [508, 287] width 521 height 29
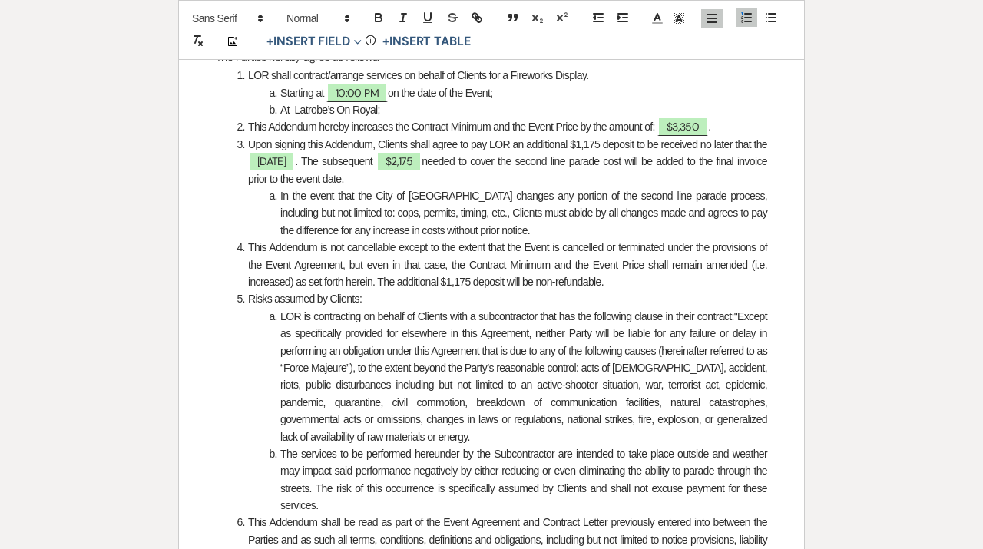
scroll to position [523, 0]
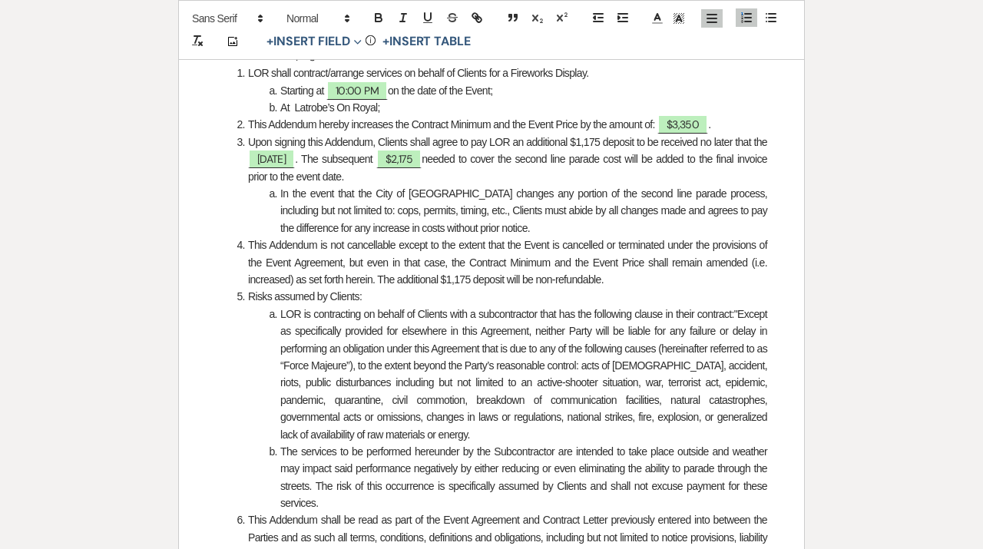
click at [432, 437] on li "﻿ LOR is contracting on behalf of Clients with a subcontractor that has the fol…" at bounding box center [499, 374] width 535 height 137
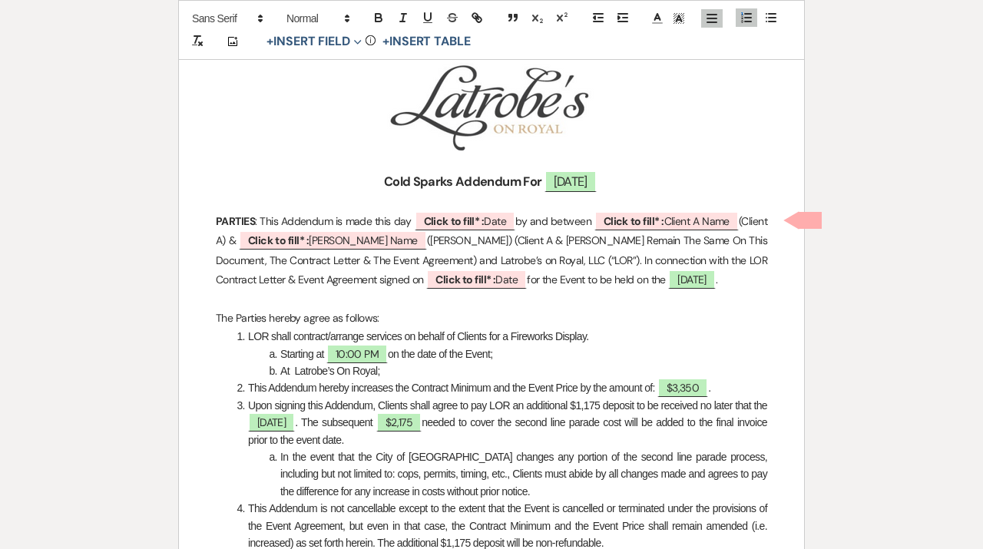
scroll to position [0, 0]
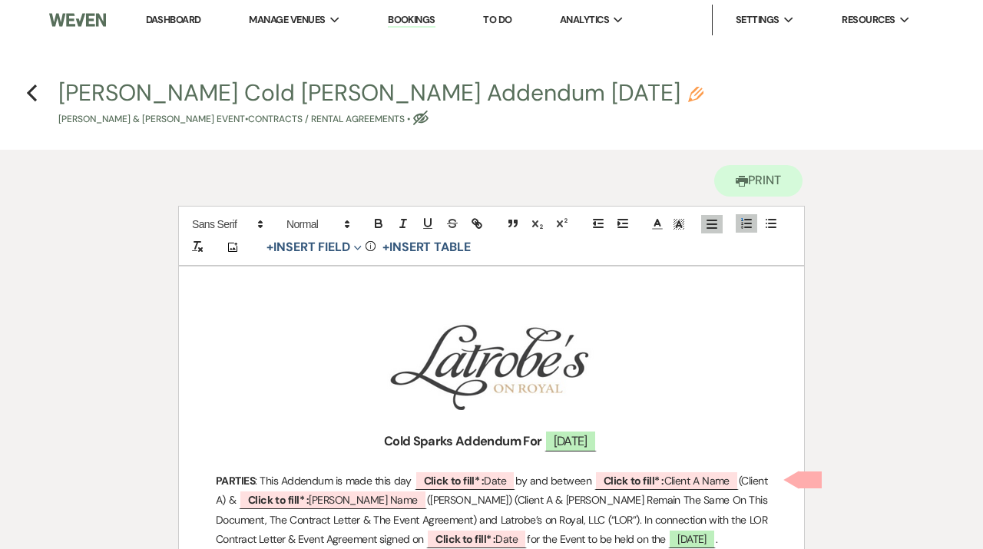
click at [70, 25] on img at bounding box center [77, 20] width 57 height 32
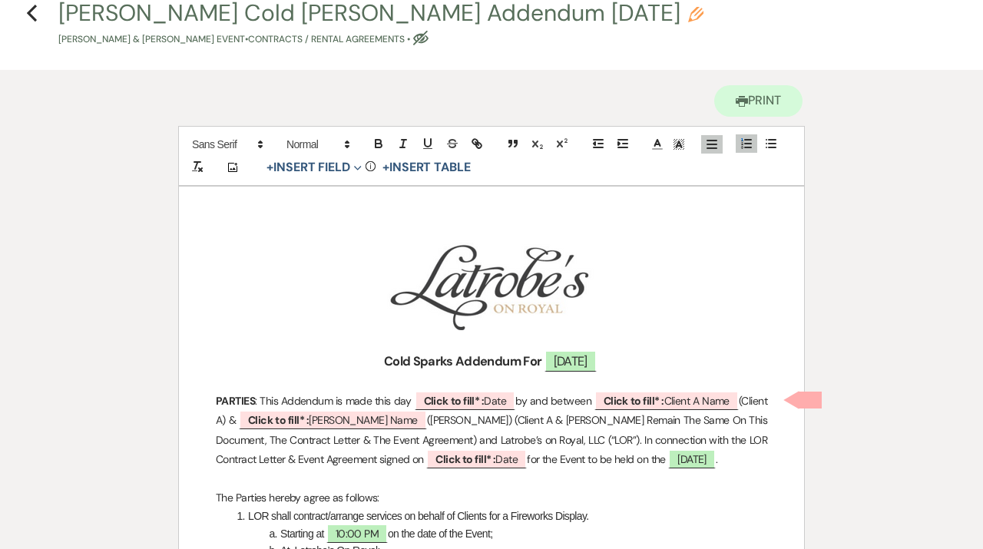
scroll to position [98, 0]
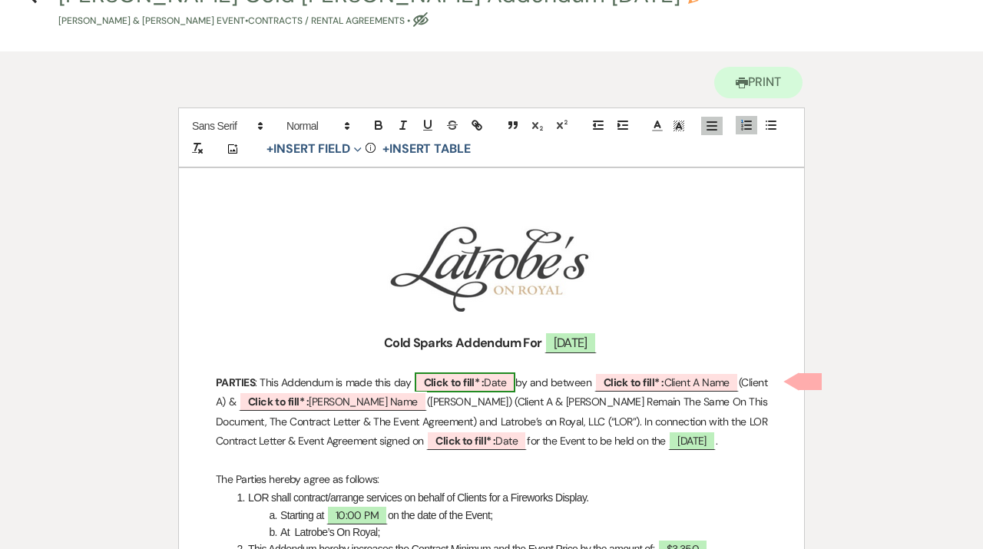
click at [473, 373] on span "Click to fill* : Date" at bounding box center [465, 382] width 101 height 20
select select "owner"
select select "Date"
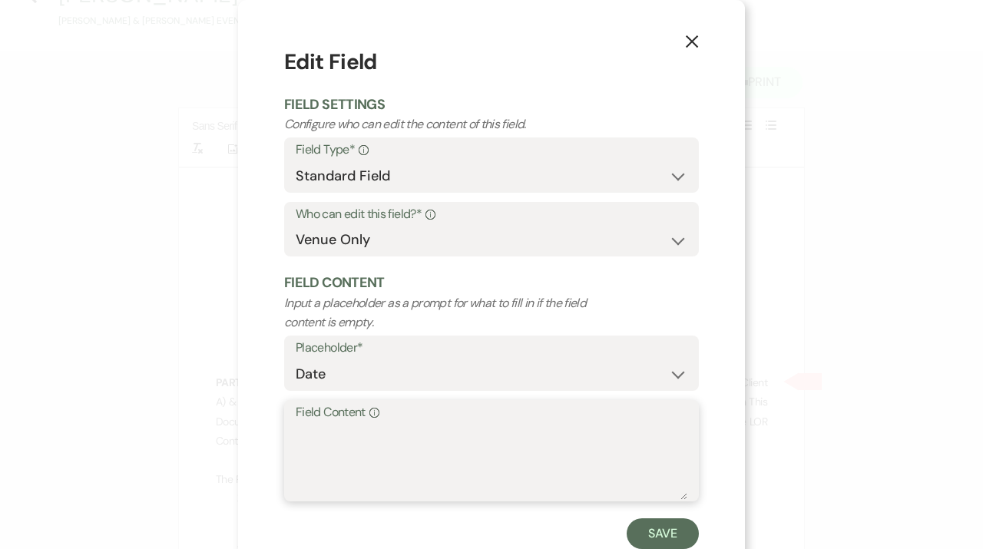
click at [414, 442] on textarea "Field Content Info" at bounding box center [492, 461] width 392 height 77
type textarea "09.17.25"
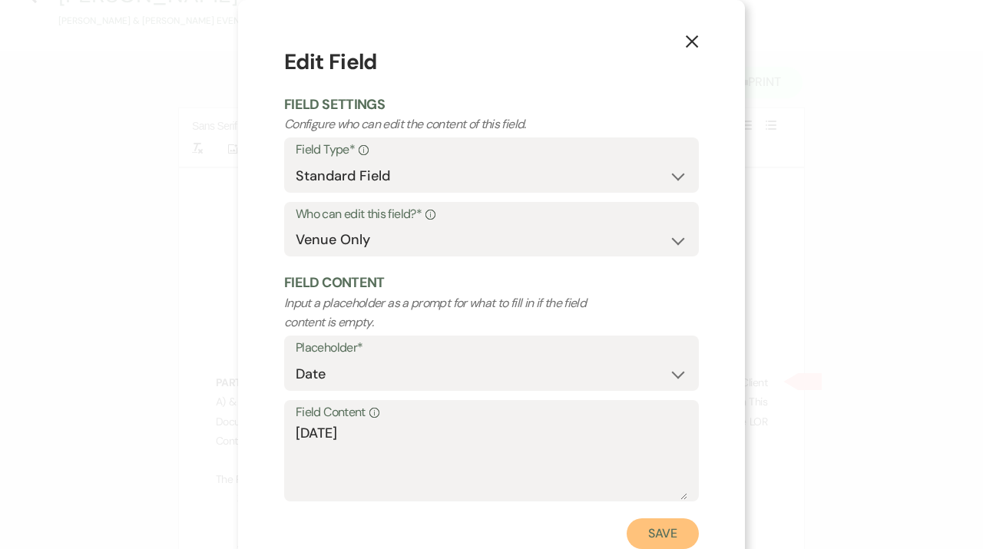
click at [650, 544] on button "Save" at bounding box center [663, 533] width 72 height 31
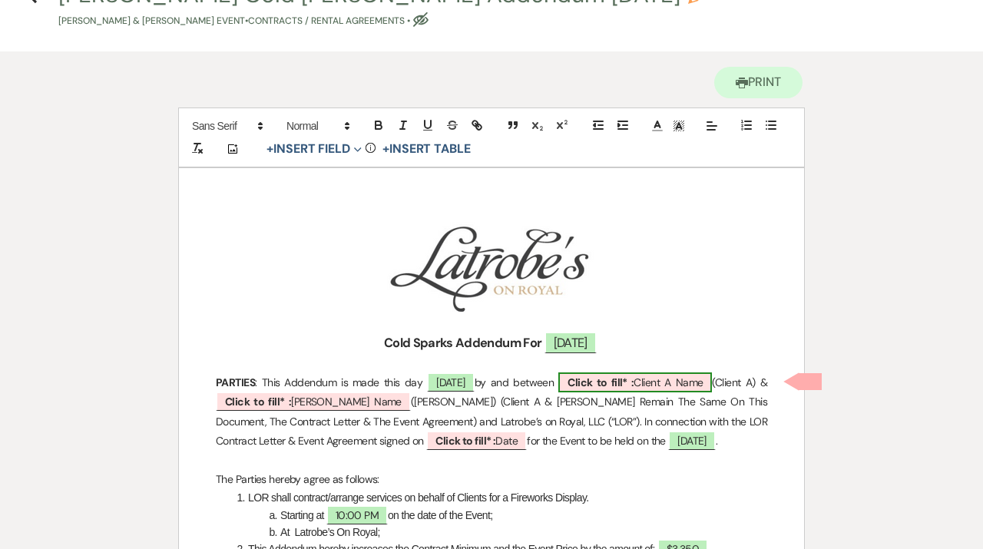
click at [590, 382] on b "Click to fill* :" at bounding box center [601, 383] width 66 height 14
select select "owner"
select select "custom_placeholder"
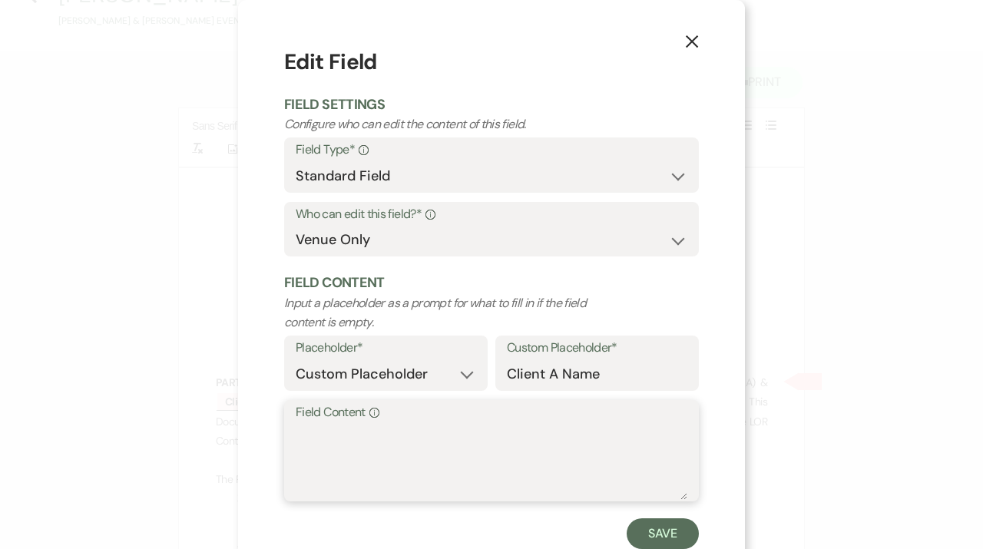
click at [447, 446] on textarea "Field Content Info" at bounding box center [492, 461] width 392 height 77
type textarea "[PERSON_NAME]"
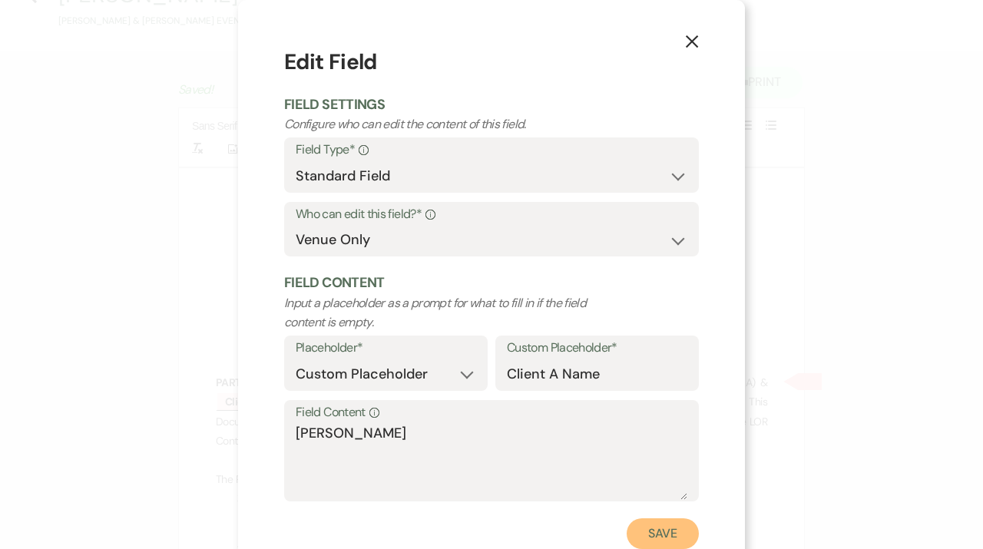
click at [635, 542] on button "Save" at bounding box center [663, 533] width 72 height 31
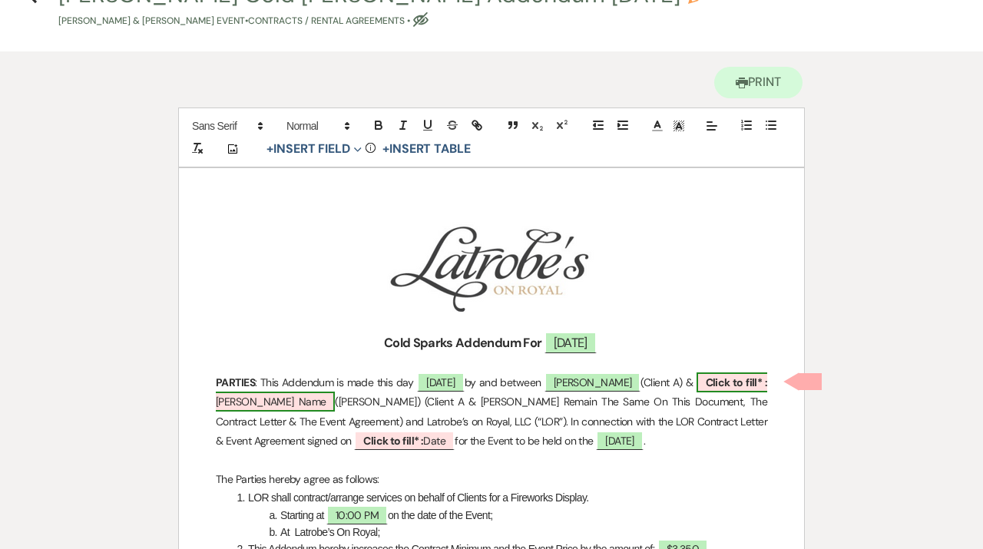
click at [278, 401] on span "Click to fill* : Client B Name" at bounding box center [491, 391] width 551 height 39
select select "owner"
select select "custom_placeholder"
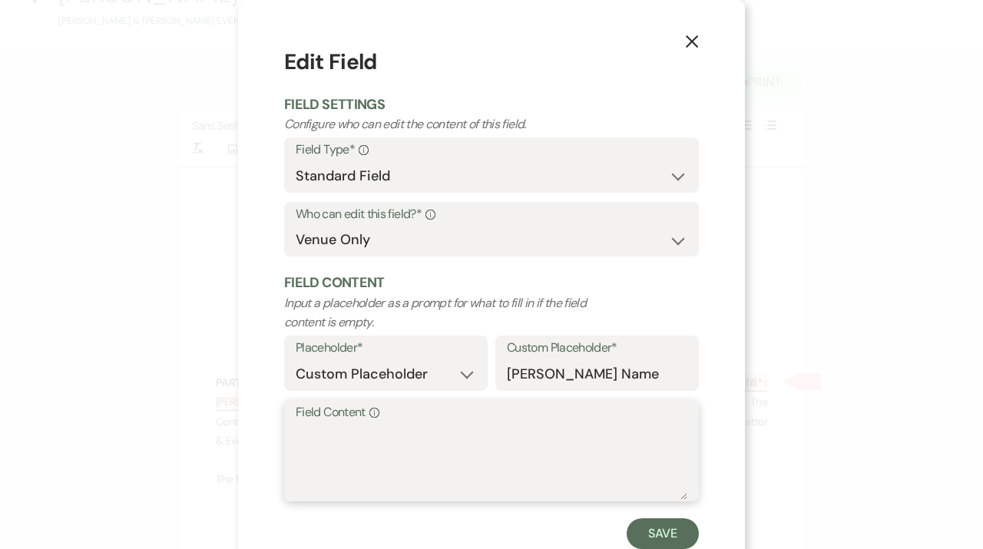
click at [318, 438] on textarea "Field Content Info" at bounding box center [492, 461] width 392 height 77
type textarea "[PERSON_NAME]"
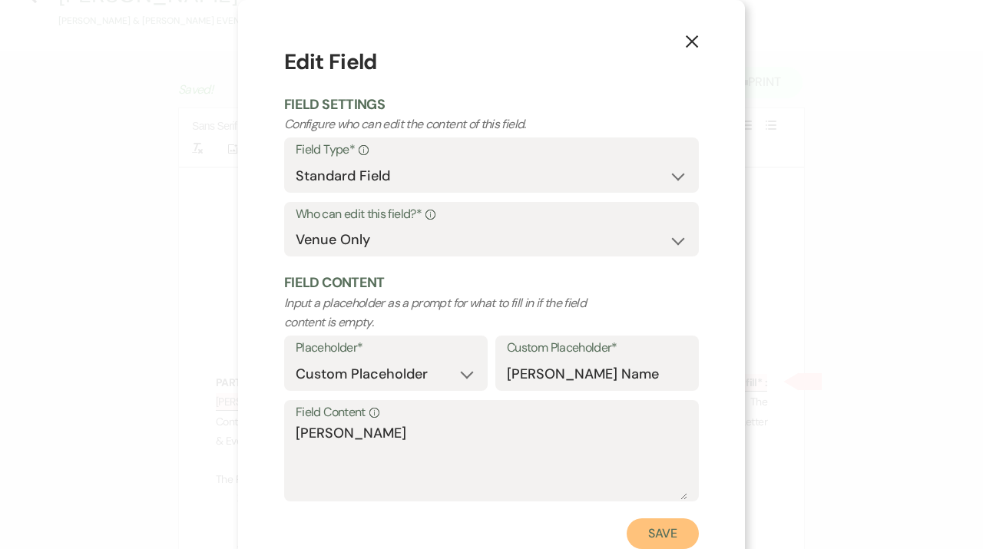
click at [658, 539] on button "Save" at bounding box center [663, 533] width 72 height 31
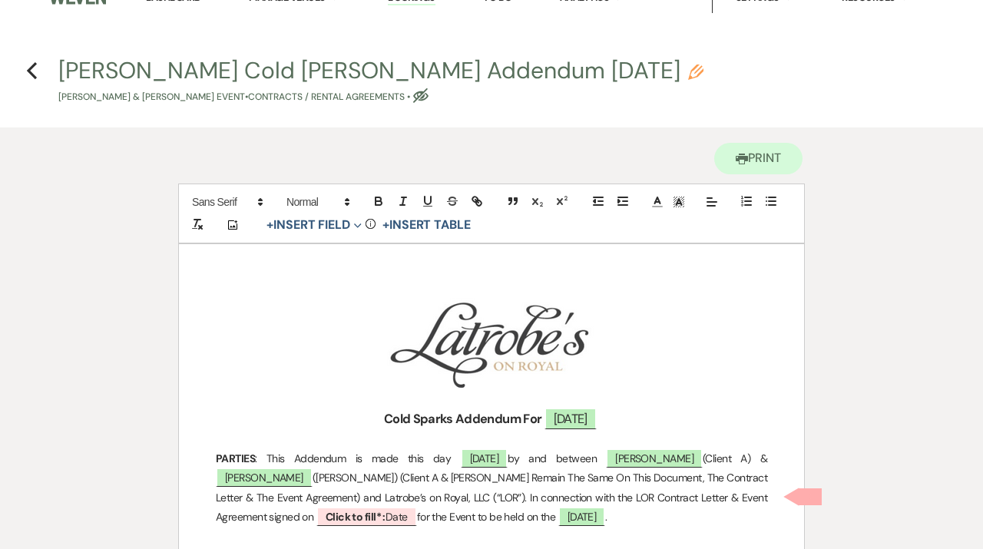
scroll to position [18, 0]
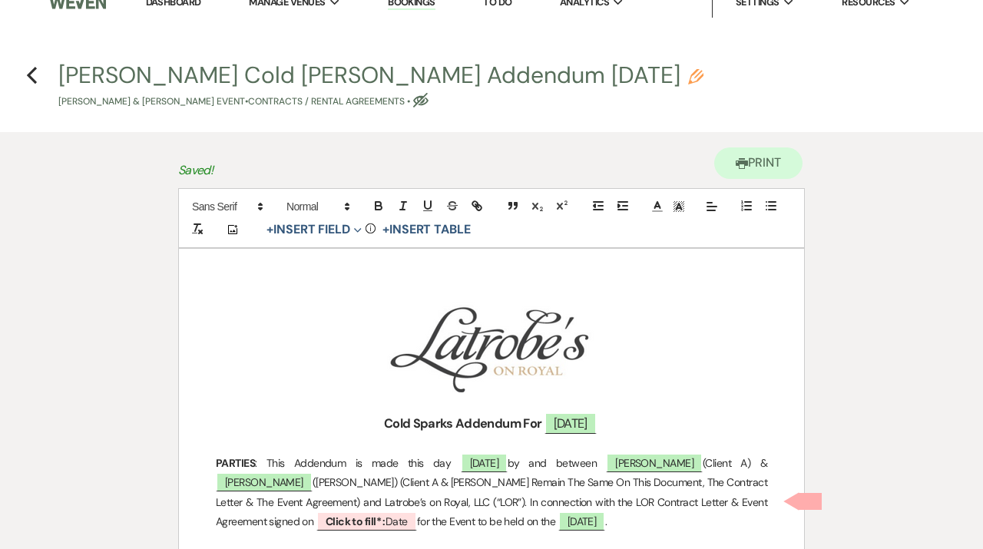
click at [519, 84] on button "Pace Davis Cold Sparks Addendum 10.18.25 Pencil Joan Pace & Kristopher Davis's …" at bounding box center [380, 86] width 645 height 45
select select "10"
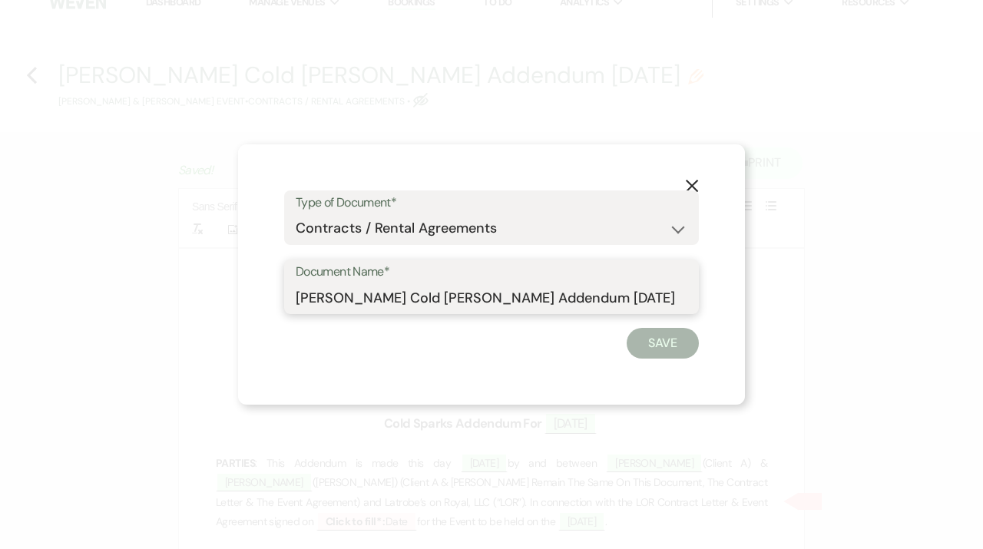
drag, startPoint x: 447, startPoint y: 297, endPoint x: 373, endPoint y: 296, distance: 73.7
click at [373, 296] on input "[PERSON_NAME] Cold [PERSON_NAME] Addendum [DATE]" at bounding box center [492, 298] width 392 height 30
type input "Pace Davis Fireworks Addendum 10.18.25"
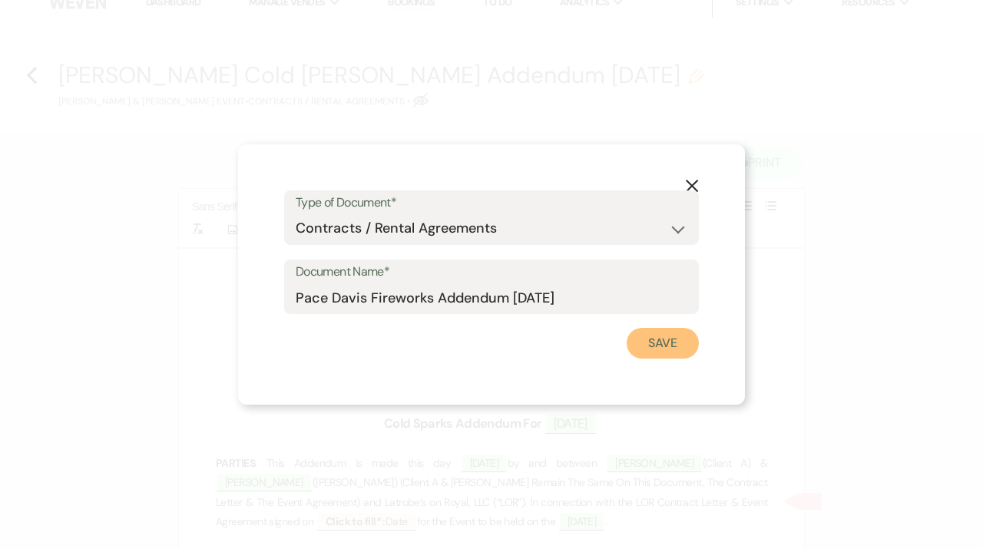
click at [661, 349] on button "Save" at bounding box center [663, 343] width 72 height 31
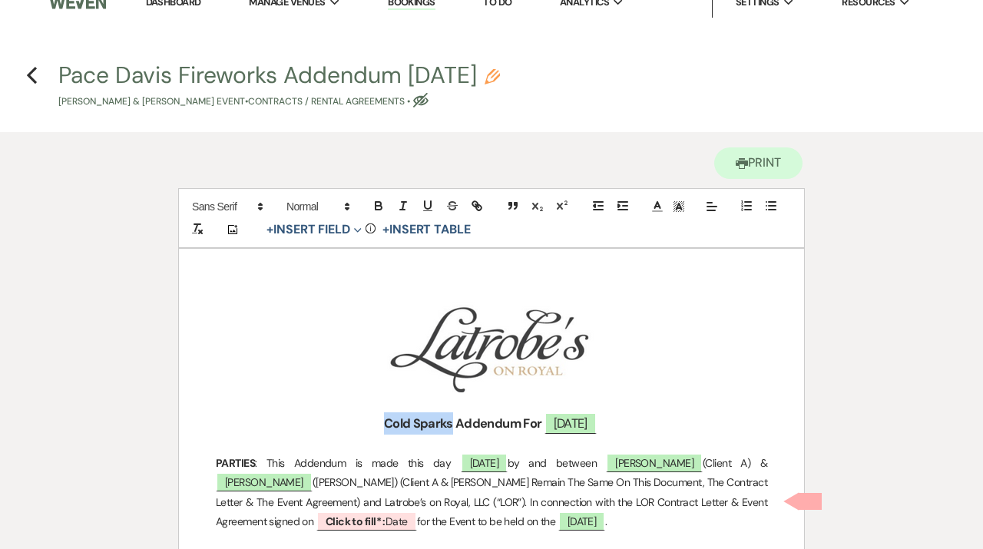
drag, startPoint x: 447, startPoint y: 424, endPoint x: 371, endPoint y: 424, distance: 76.0
click at [371, 424] on h3 "Cold Sparks Addendum For 10.18.25" at bounding box center [491, 423] width 551 height 22
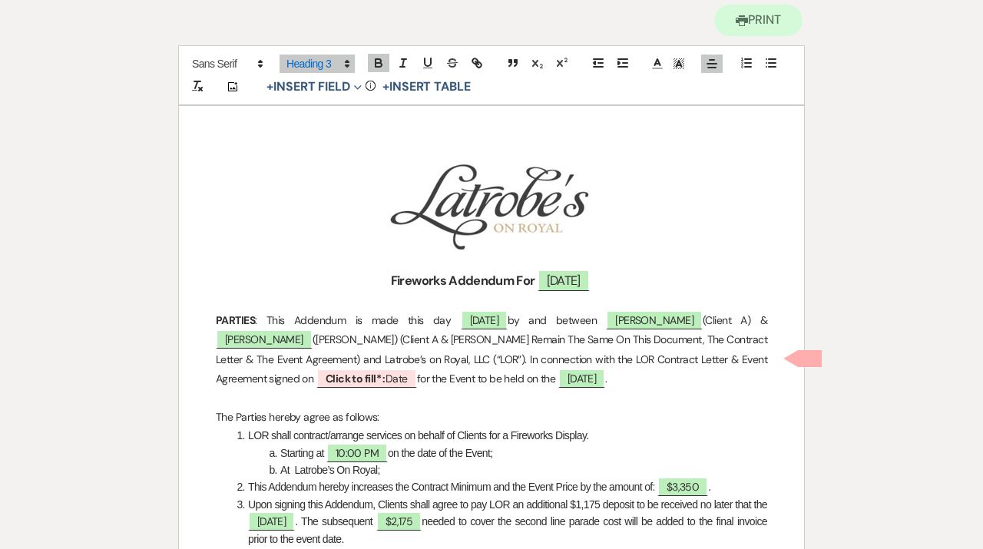
scroll to position [167, 0]
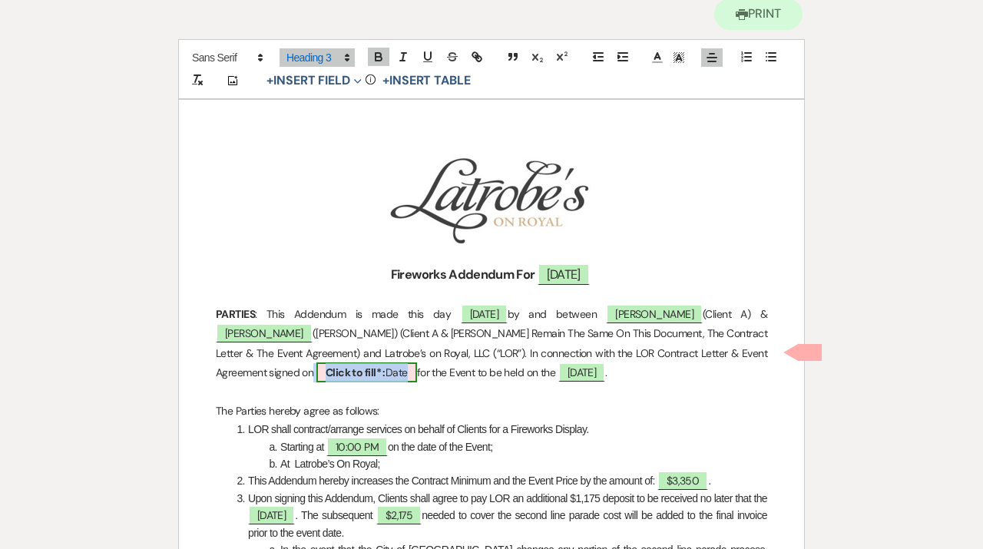
click at [326, 367] on b "Click to fill* :" at bounding box center [356, 373] width 60 height 14
select select "owner"
select select "Date"
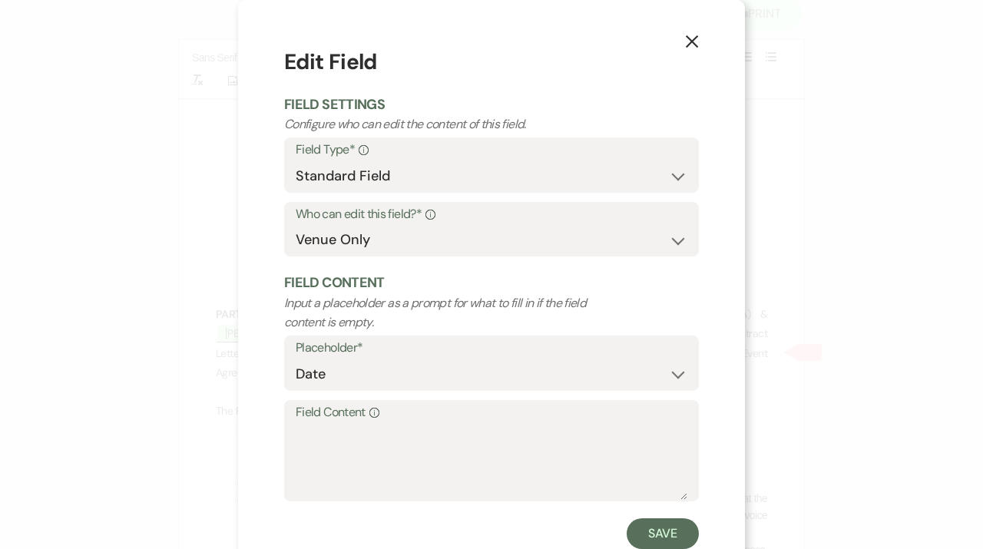
click at [316, 422] on label "Field Content Info" at bounding box center [492, 413] width 392 height 22
click at [316, 423] on textarea "Field Content Info" at bounding box center [492, 461] width 392 height 77
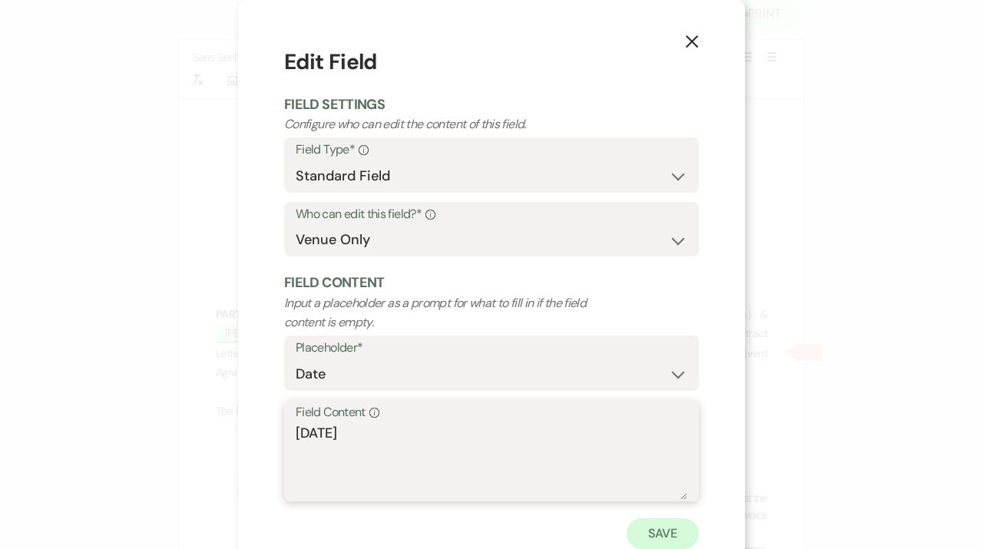
type textarea "08.14.25"
click at [667, 541] on button "Save" at bounding box center [663, 533] width 72 height 31
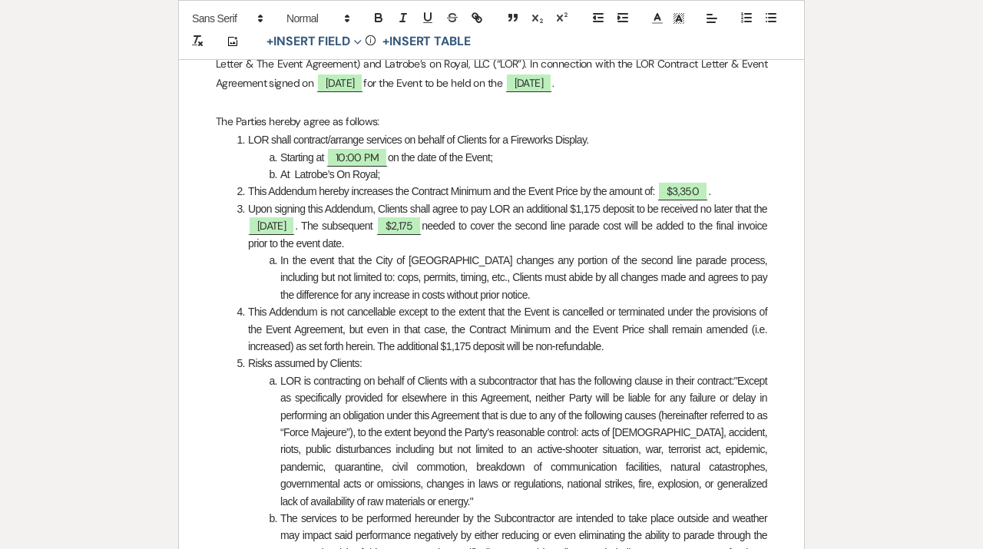
scroll to position [460, 0]
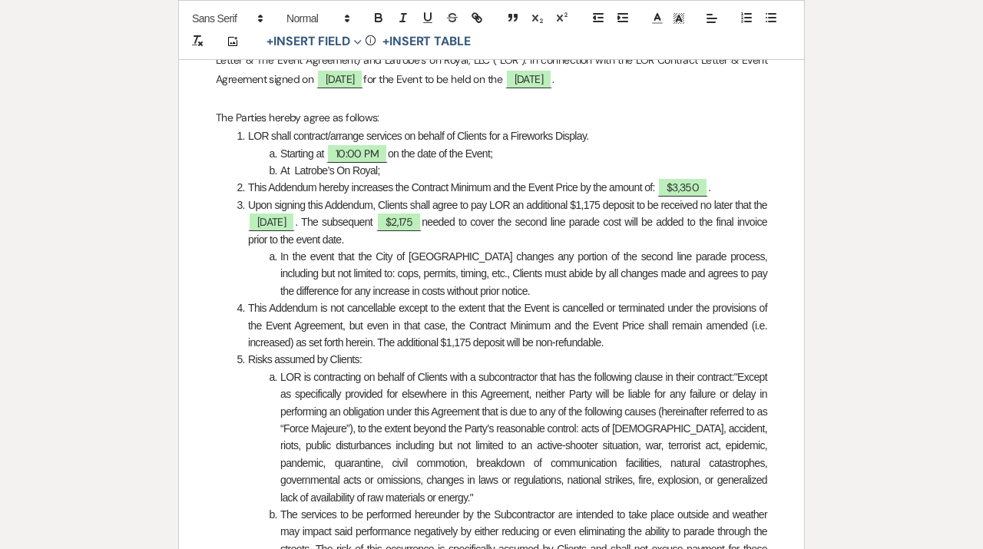
click at [703, 257] on span "In the event that the City of New Orleans changes any portion of the second lin…" at bounding box center [524, 273] width 489 height 47
drag, startPoint x: 705, startPoint y: 257, endPoint x: 584, endPoint y: 253, distance: 121.4
click at [584, 253] on span "In the event that the City of New Orleans changes any portion of the second lin…" at bounding box center [524, 273] width 489 height 47
click at [578, 258] on span "In the event that the City of New Orleans changes any portion of the permitting…" at bounding box center [524, 273] width 489 height 47
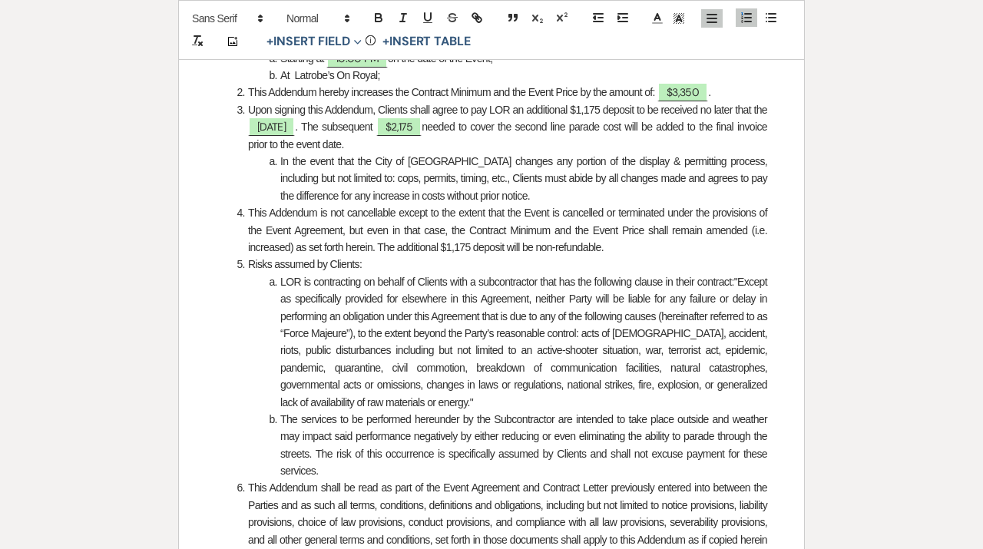
scroll to position [577, 0]
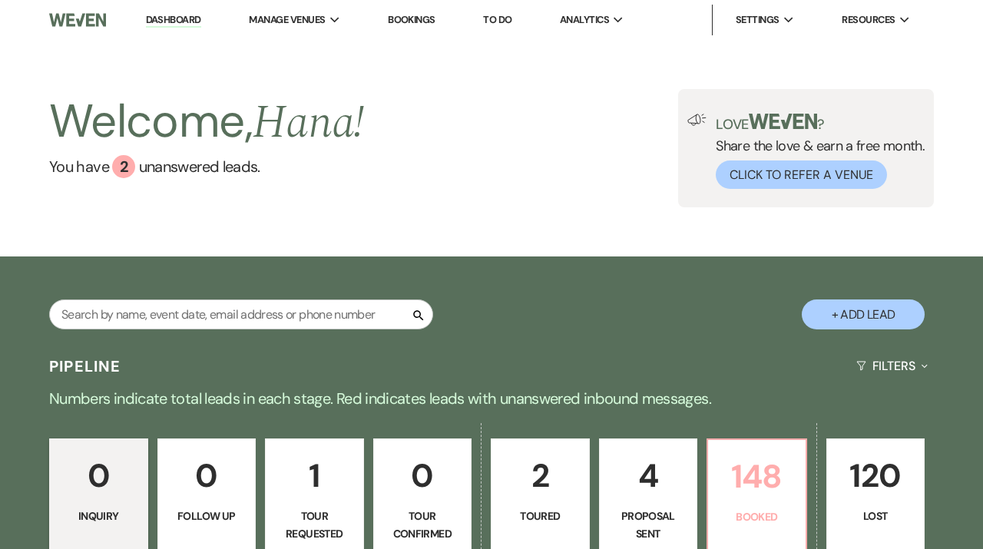
click at [736, 475] on p "148" at bounding box center [756, 476] width 79 height 51
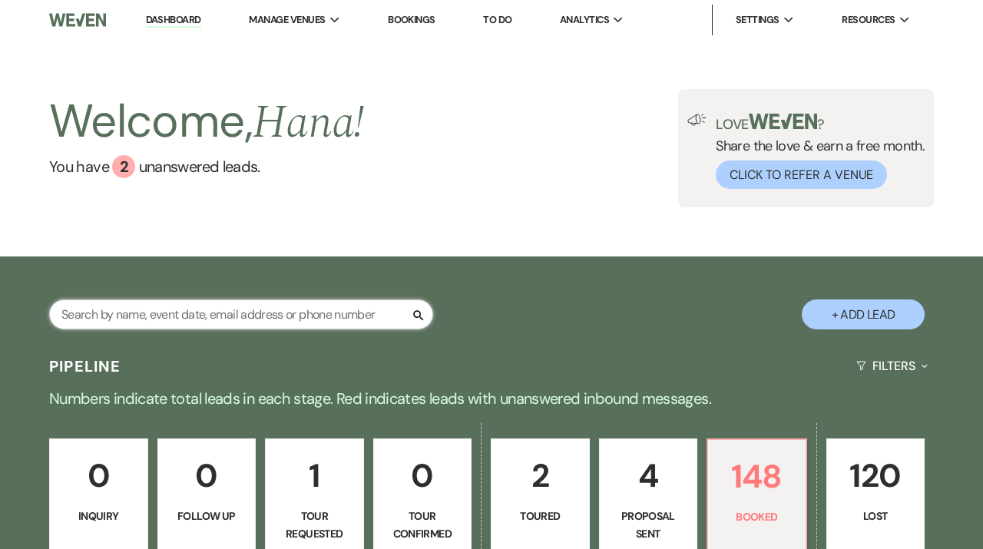
click at [351, 315] on input "text" at bounding box center [241, 314] width 384 height 30
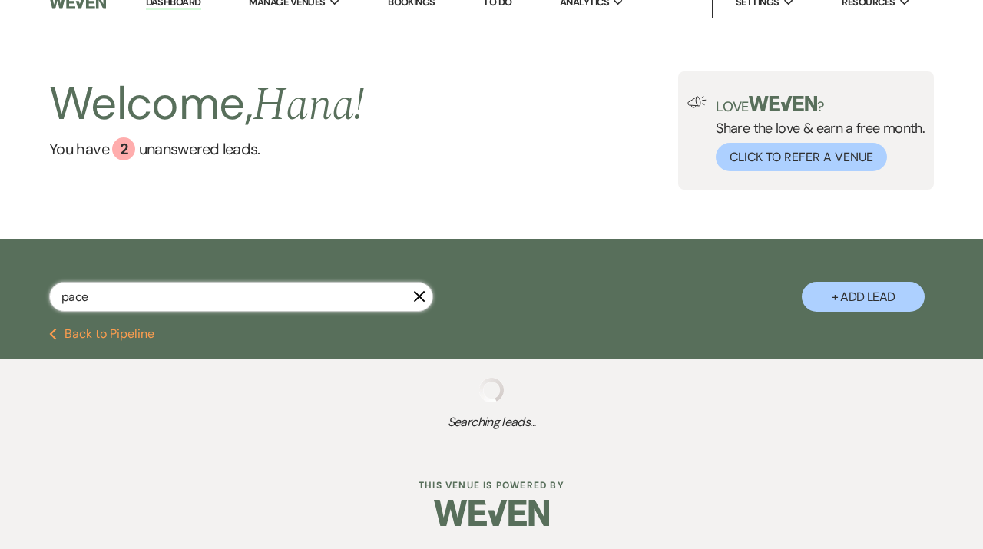
scroll to position [18, 0]
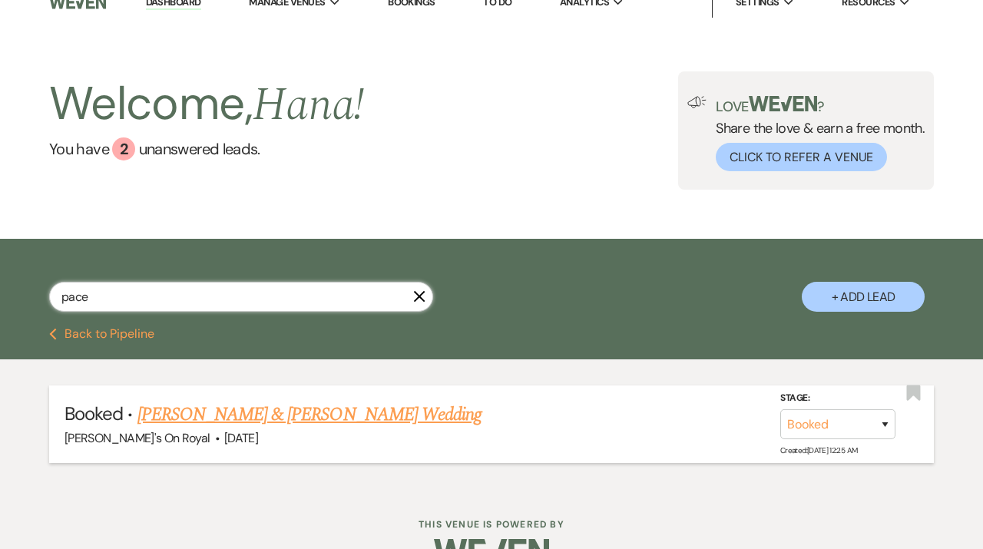
type input "pace"
click at [208, 421] on link "[PERSON_NAME] & [PERSON_NAME] Wedding" at bounding box center [309, 415] width 344 height 28
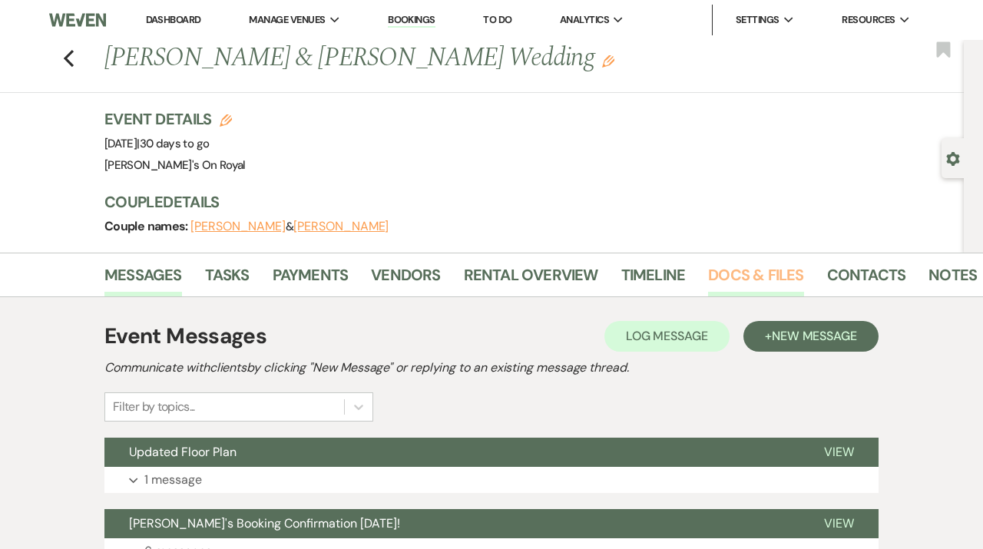
click at [738, 284] on link "Docs & Files" at bounding box center [755, 280] width 95 height 34
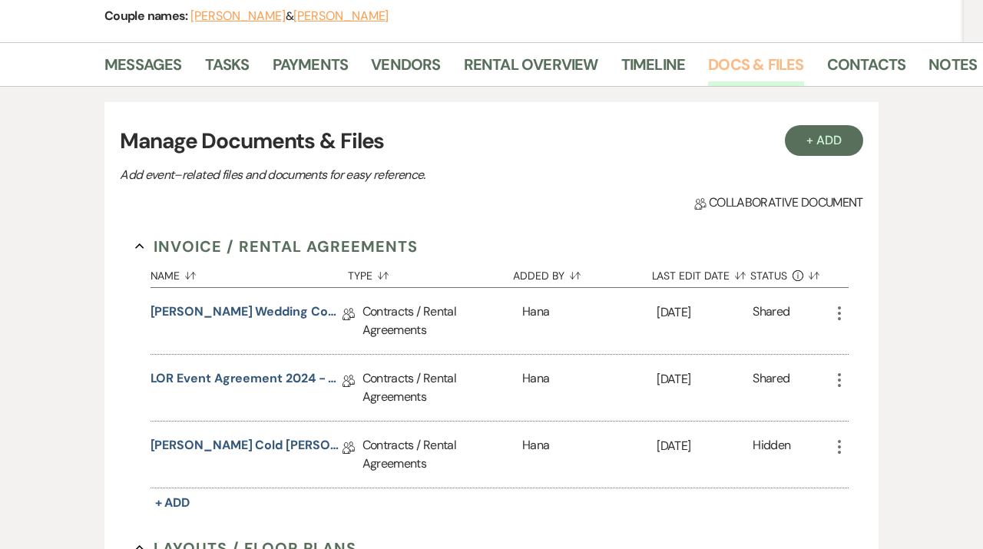
scroll to position [227, 0]
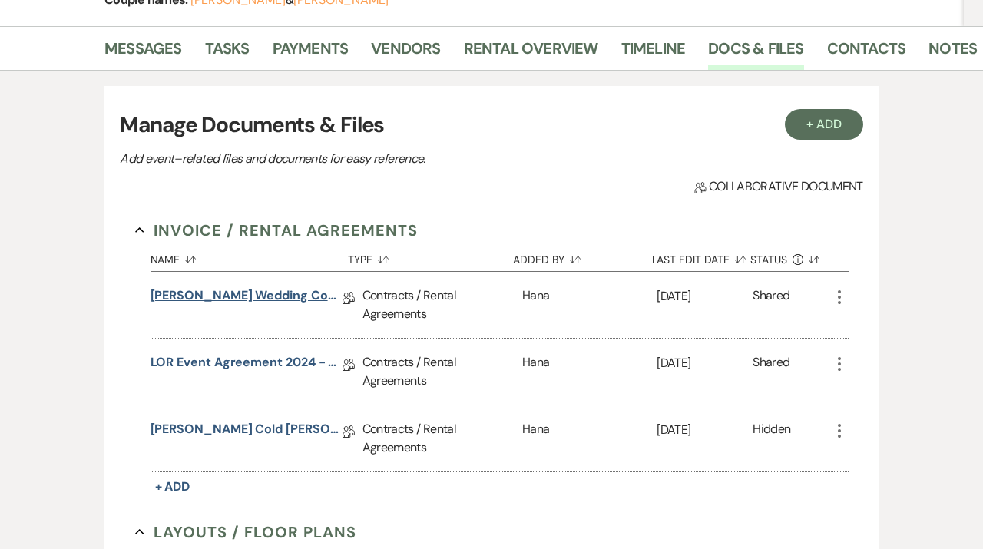
click at [282, 290] on link "[PERSON_NAME] Wedding Contract [DATE]" at bounding box center [247, 298] width 192 height 24
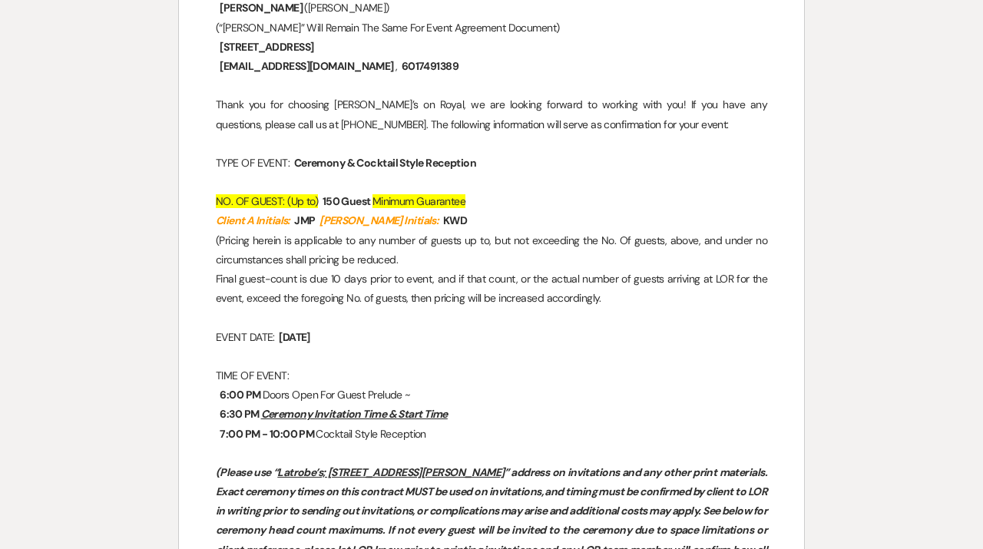
scroll to position [613, 0]
